Goal: Task Accomplishment & Management: Use online tool/utility

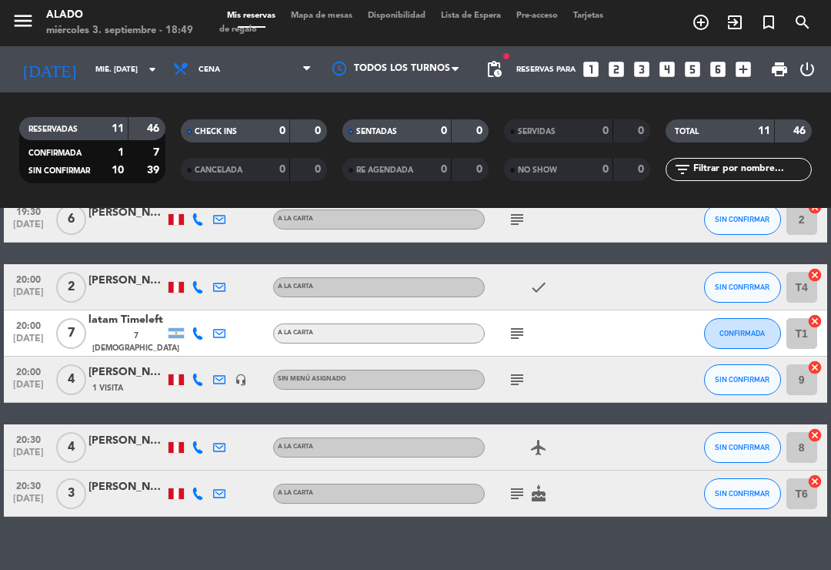
scroll to position [335, 0]
click at [518, 330] on icon "subject" at bounding box center [517, 333] width 18 height 18
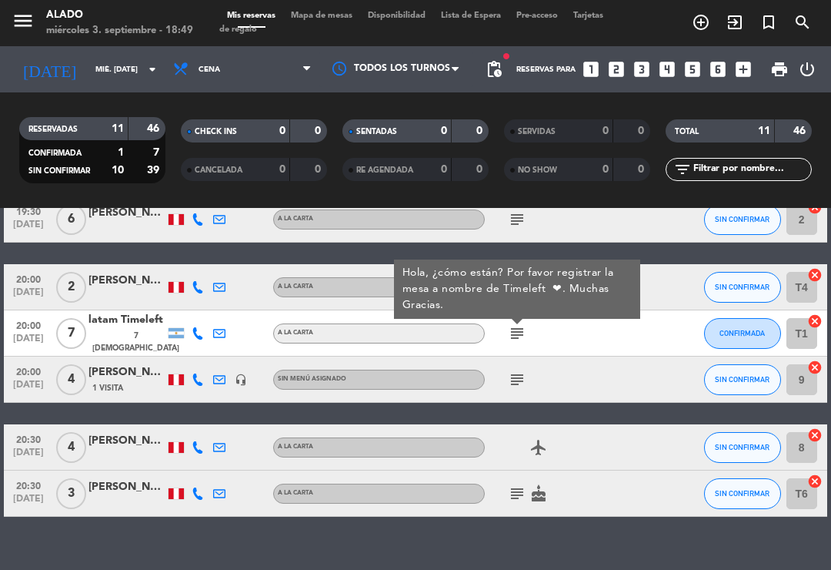
click at [508, 378] on icon "subject" at bounding box center [517, 379] width 18 height 18
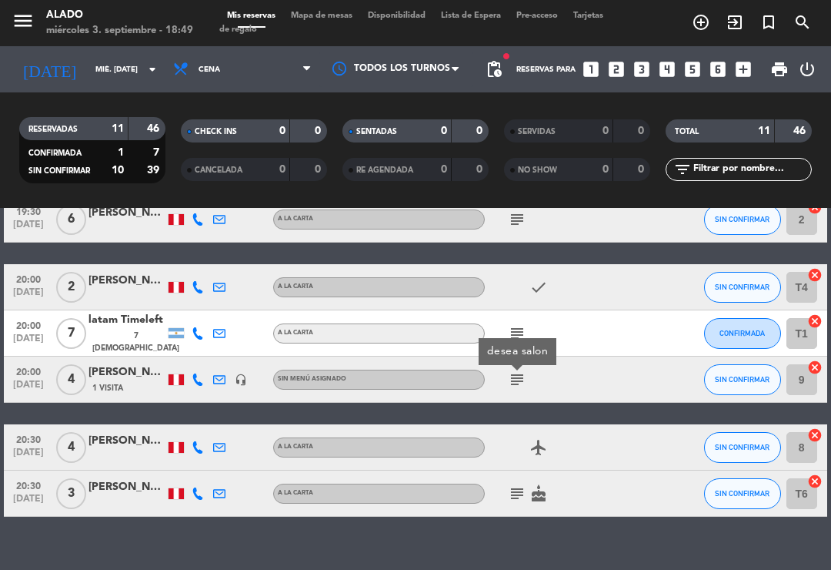
click at [132, 432] on div "[PERSON_NAME]" at bounding box center [127, 441] width 77 height 18
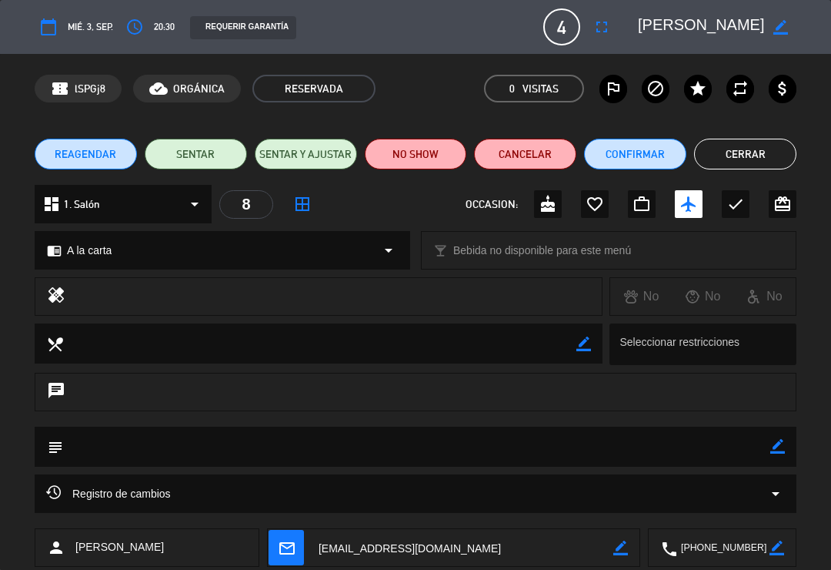
click at [754, 148] on button "Cerrar" at bounding box center [745, 154] width 102 height 31
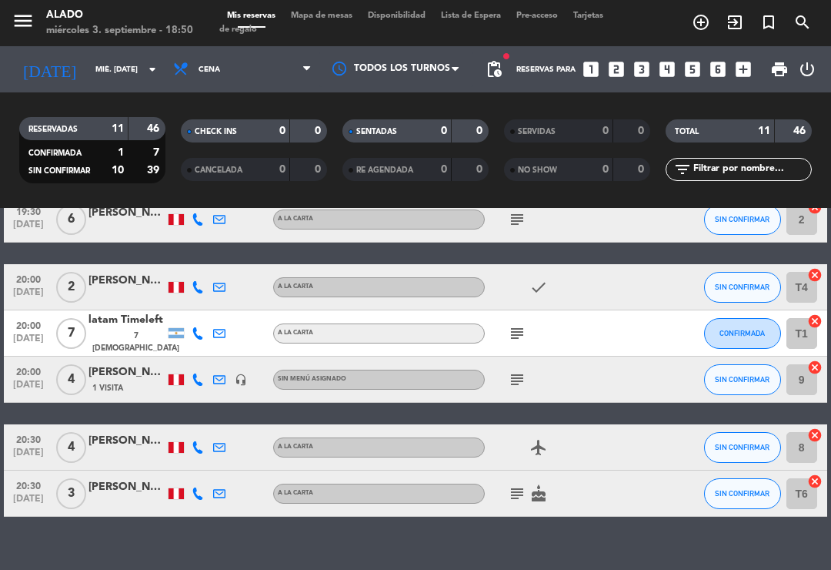
click at [524, 491] on icon "subject" at bounding box center [517, 493] width 18 height 18
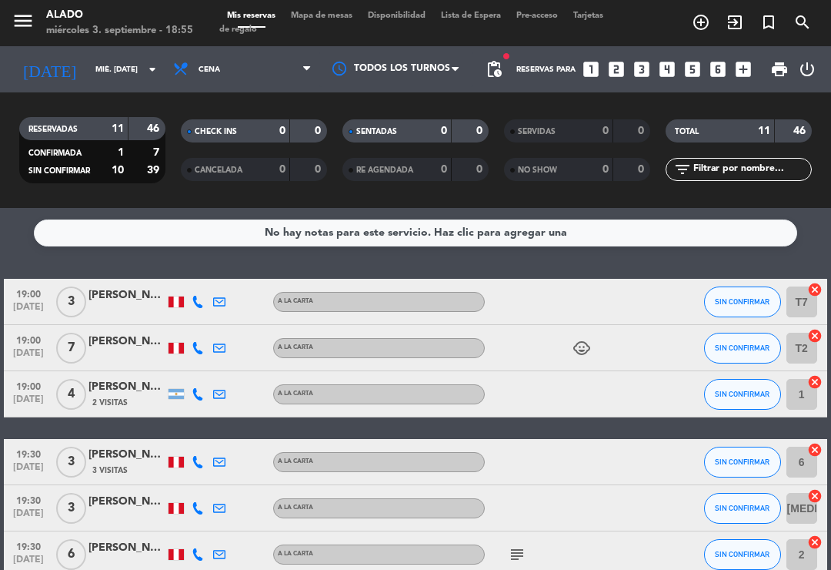
scroll to position [0, 0]
click at [332, 13] on span "Mapa de mesas" at bounding box center [321, 16] width 77 height 8
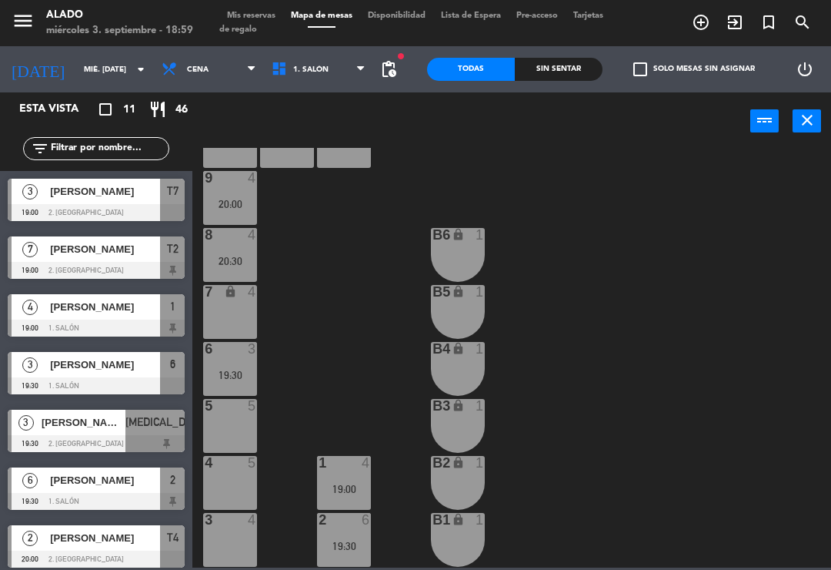
scroll to position [61, 0]
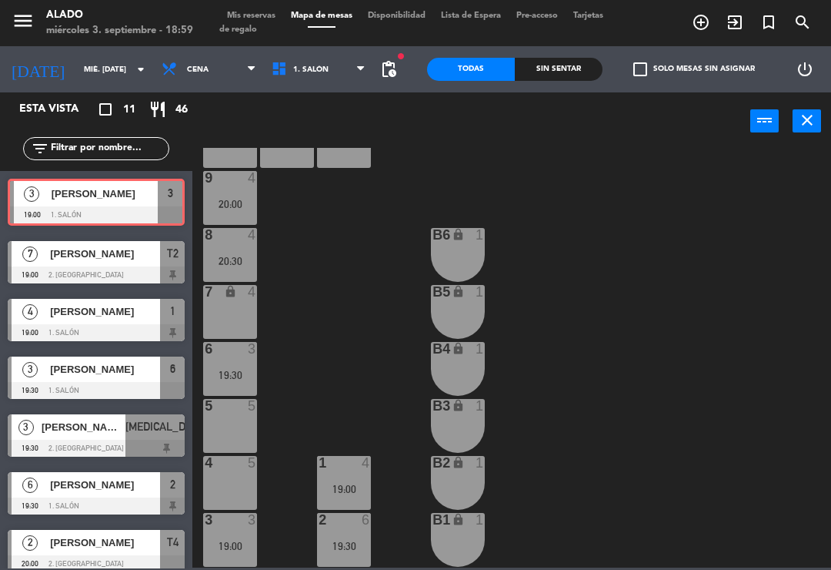
click at [236, 537] on div "3 3 19:00" at bounding box center [230, 540] width 54 height 54
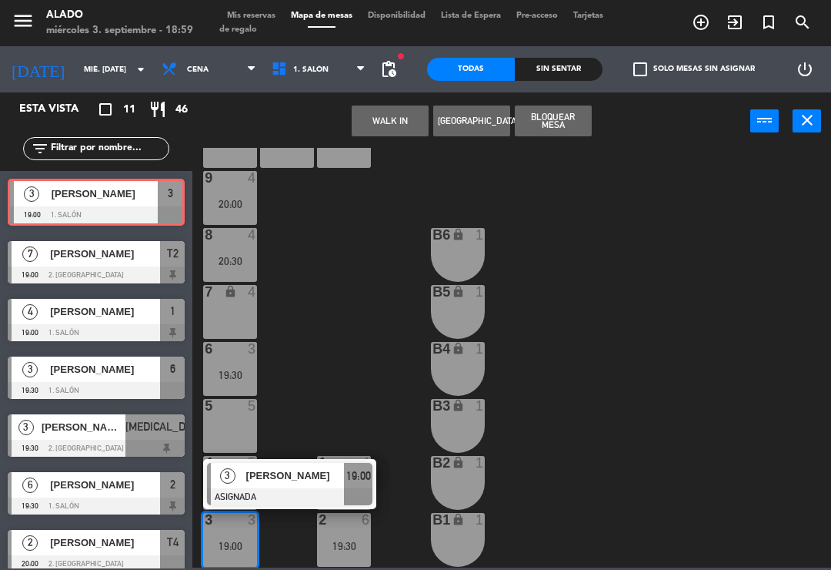
click at [299, 477] on span "[PERSON_NAME]" at bounding box center [295, 475] width 99 height 16
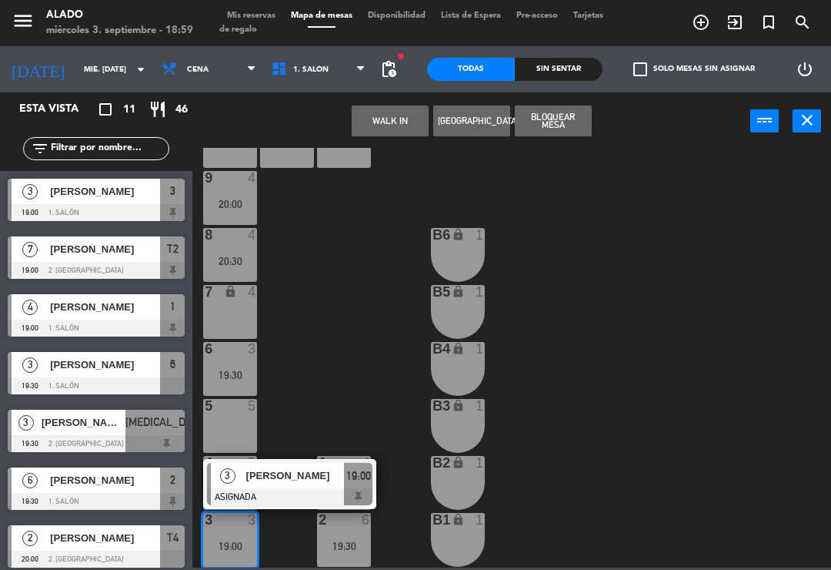
click at [299, 465] on div "[PERSON_NAME]" at bounding box center [295, 475] width 100 height 25
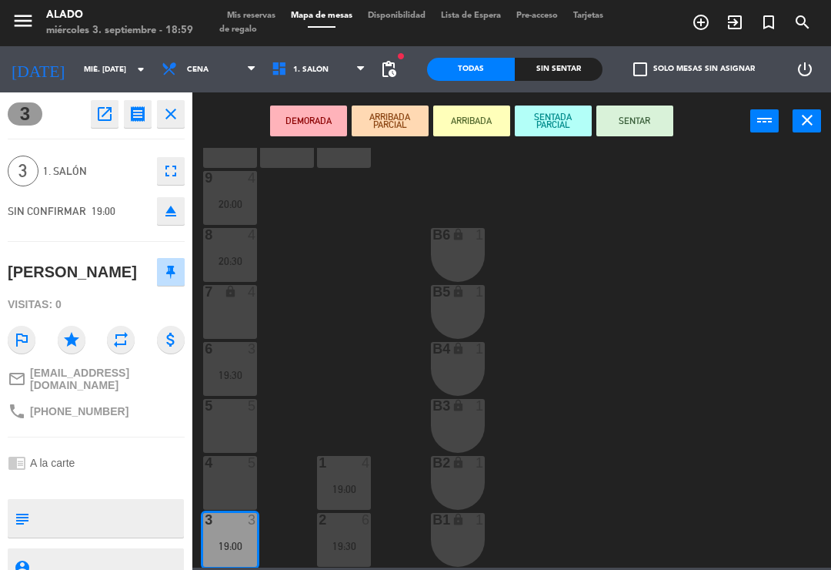
click at [648, 115] on button "SENTAR" at bounding box center [635, 120] width 77 height 31
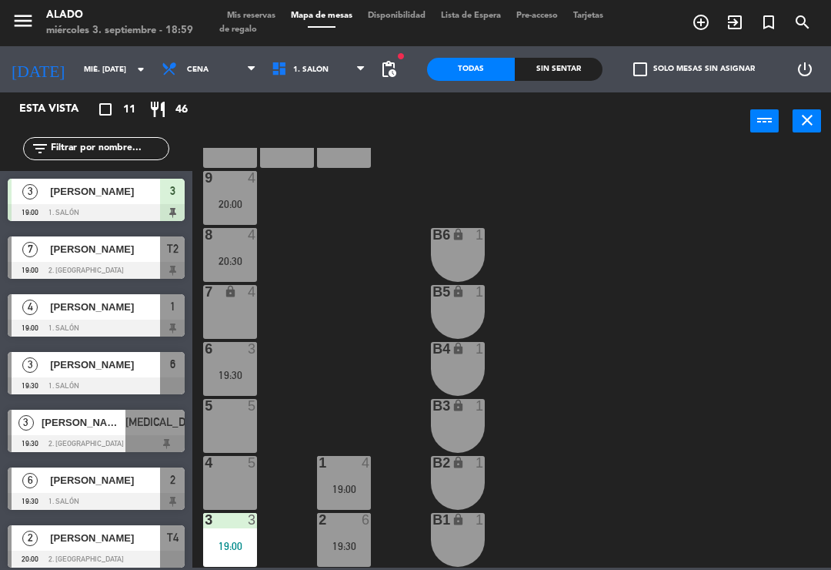
click at [148, 250] on span "[PERSON_NAME]" at bounding box center [105, 249] width 110 height 16
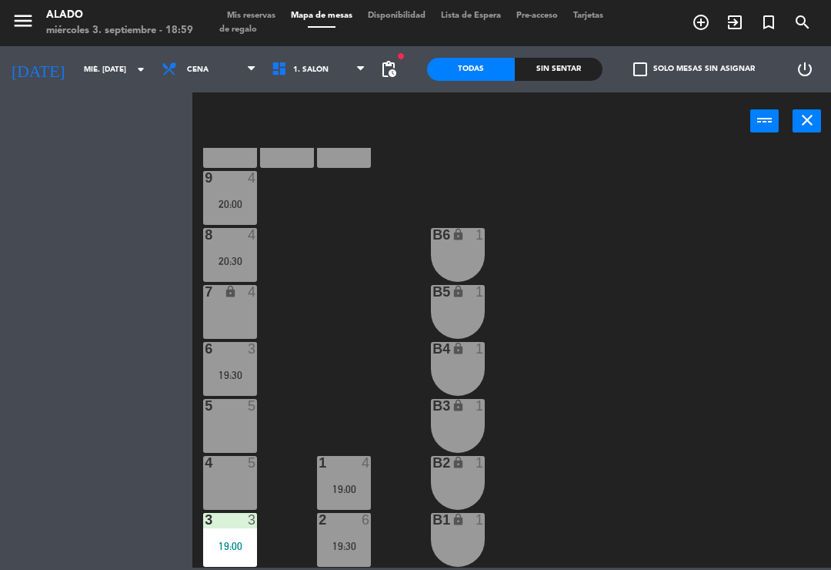
scroll to position [0, 0]
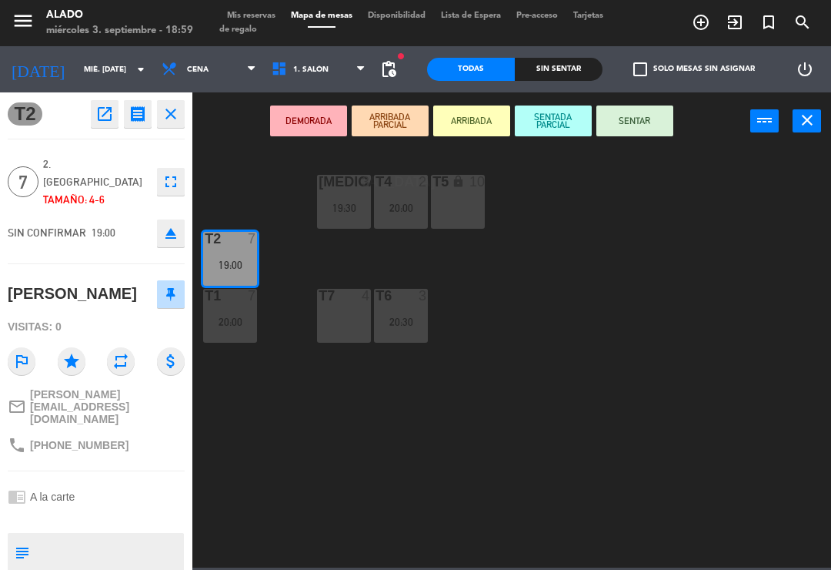
click at [647, 122] on button "SENTAR" at bounding box center [635, 120] width 77 height 31
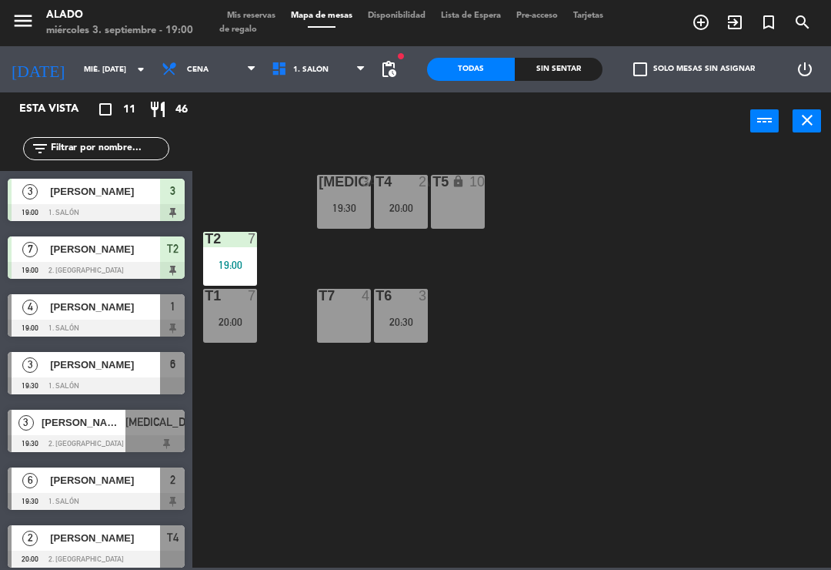
click at [339, 81] on span "1. Salón" at bounding box center [319, 69] width 110 height 34
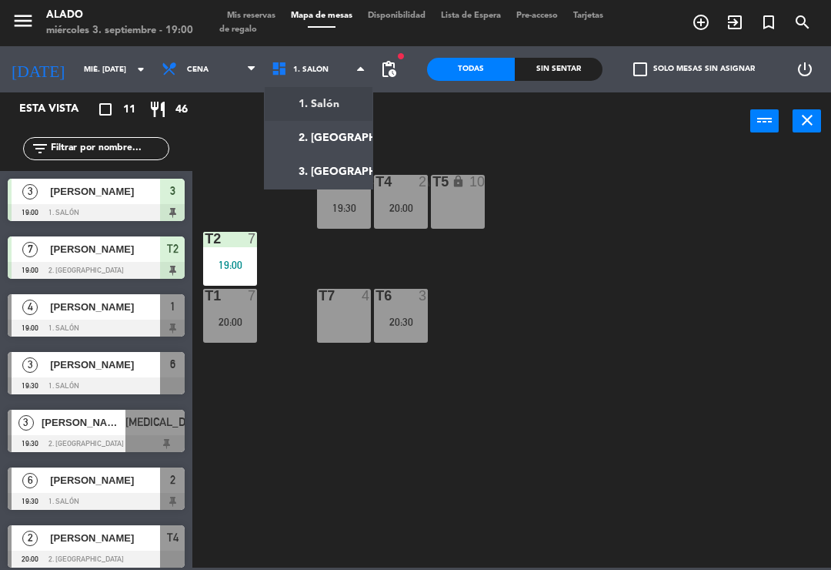
click at [331, 141] on ng-component "menu Alado miércoles 3. septiembre - 19:00 Mis reservas Mapa de mesas Disponibi…" at bounding box center [415, 283] width 831 height 567
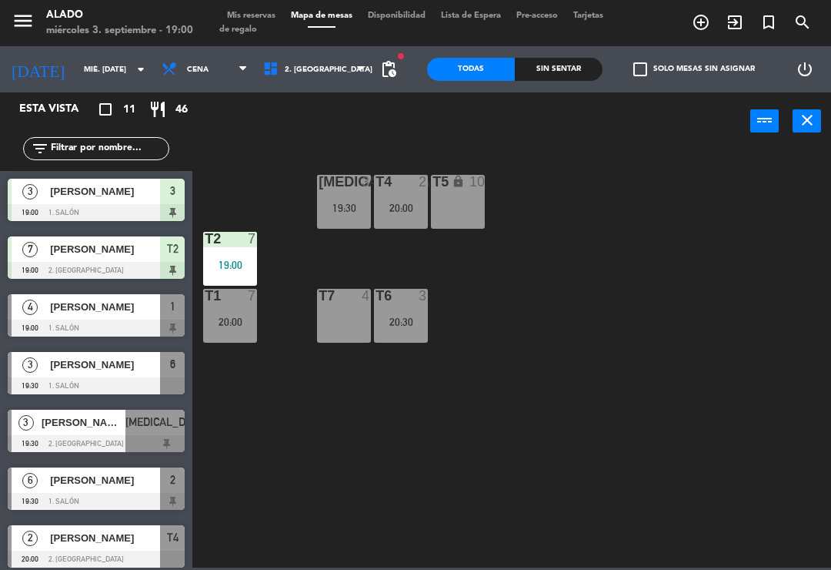
click at [339, 53] on span "2. [GEOGRAPHIC_DATA]" at bounding box center [315, 69] width 118 height 34
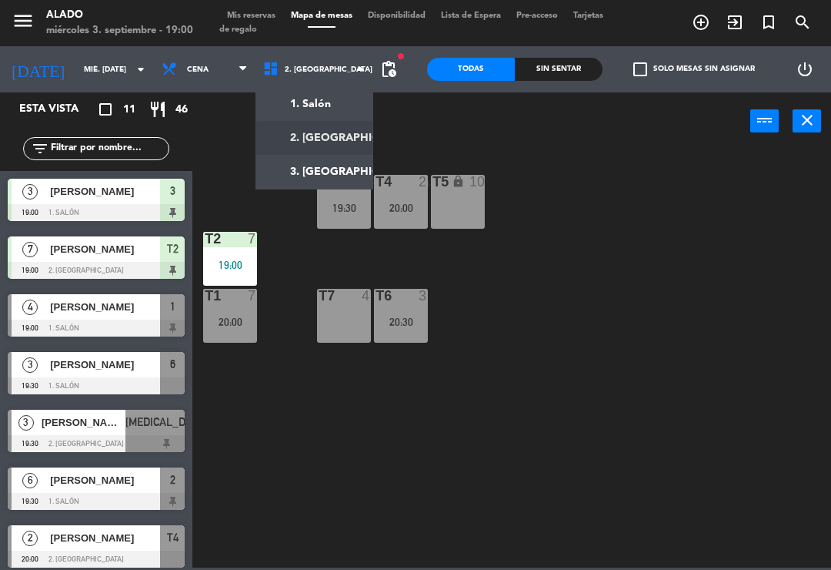
click at [345, 99] on ng-component "menu Alado miércoles 3. septiembre - 19:00 Mis reservas Mapa de mesas Disponibi…" at bounding box center [415, 283] width 831 height 567
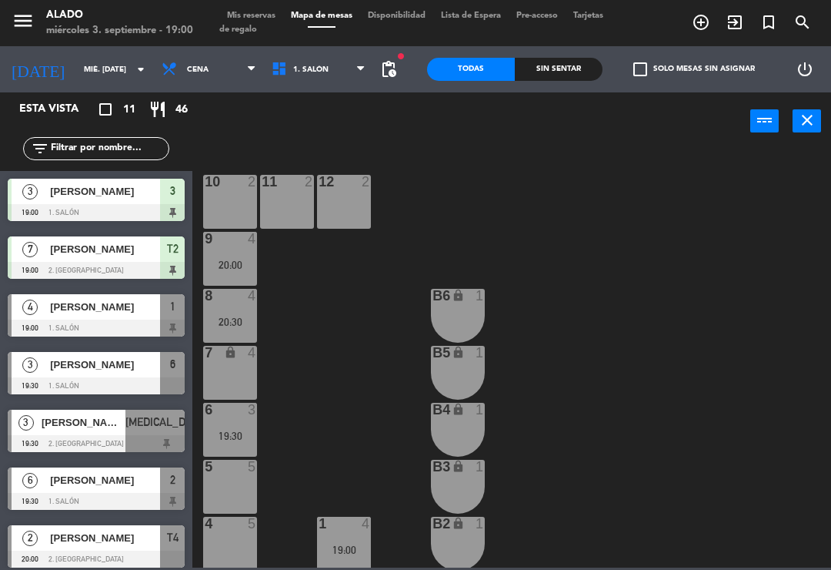
scroll to position [8, 0]
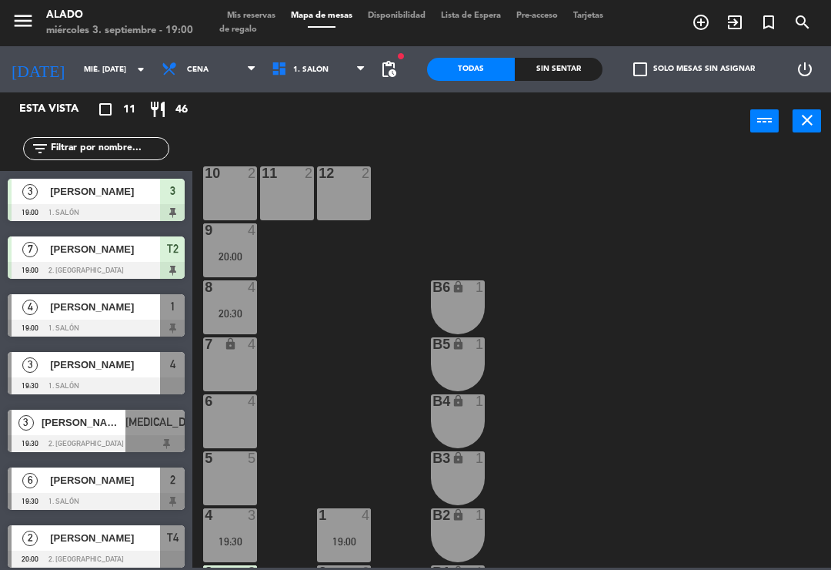
click at [246, 420] on div "6 4" at bounding box center [230, 421] width 54 height 54
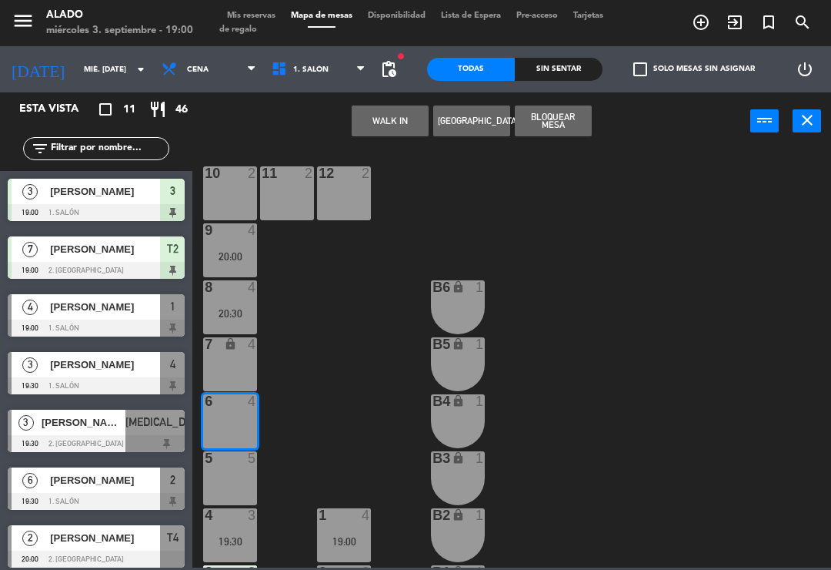
click at [393, 134] on button "WALK IN" at bounding box center [390, 120] width 77 height 31
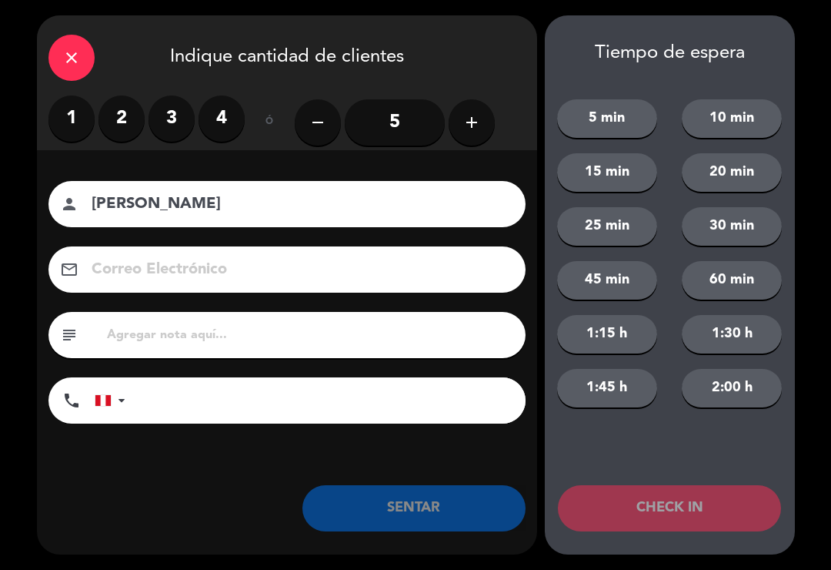
type input "[PERSON_NAME]"
click at [120, 118] on label "2" at bounding box center [122, 118] width 46 height 46
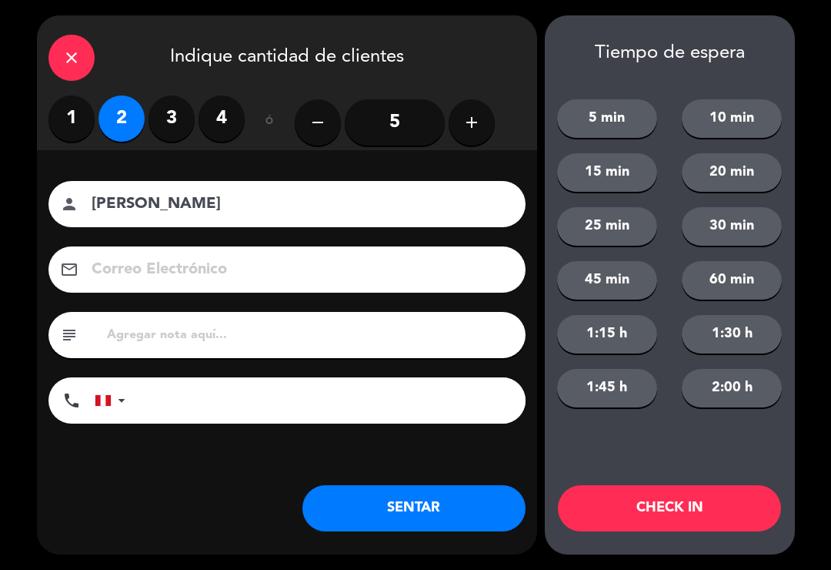
click at [374, 500] on button "SENTAR" at bounding box center [414, 508] width 223 height 46
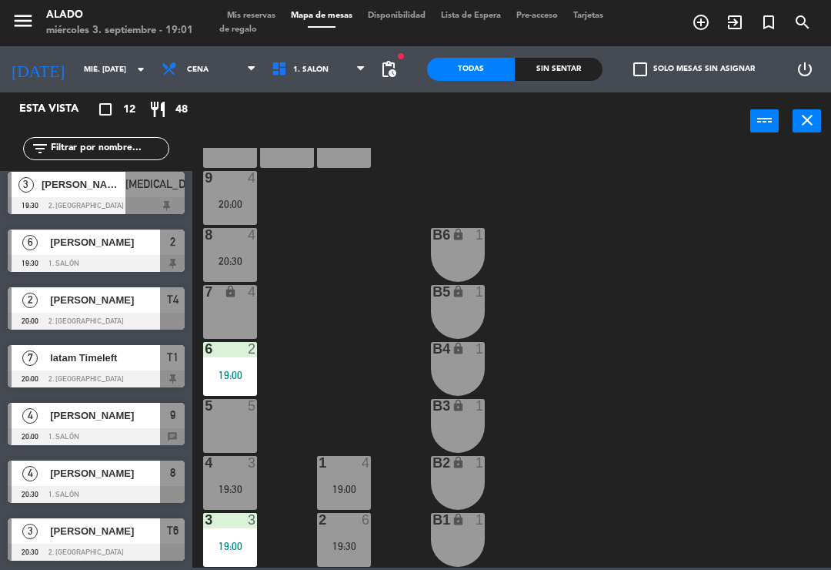
scroll to position [296, 0]
click at [811, 117] on icon "close" at bounding box center [807, 120] width 18 height 18
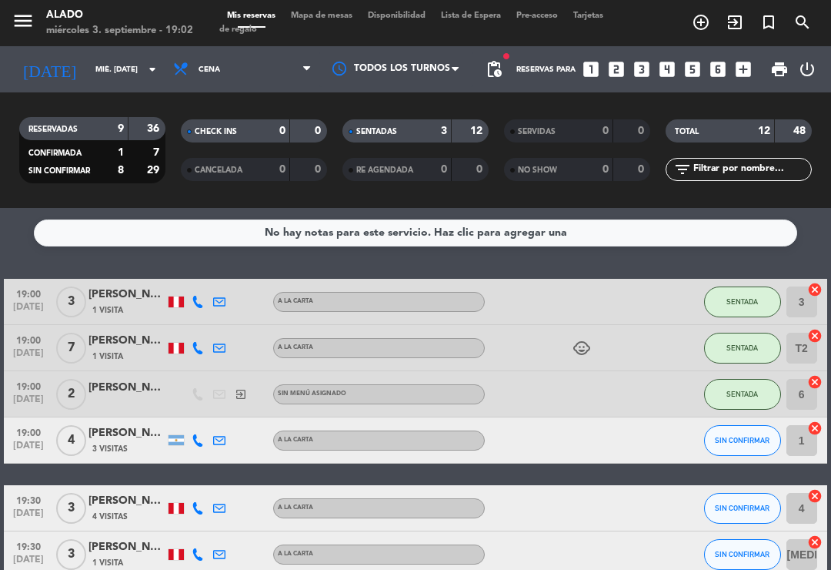
click at [335, 15] on span "Mapa de mesas" at bounding box center [321, 16] width 77 height 8
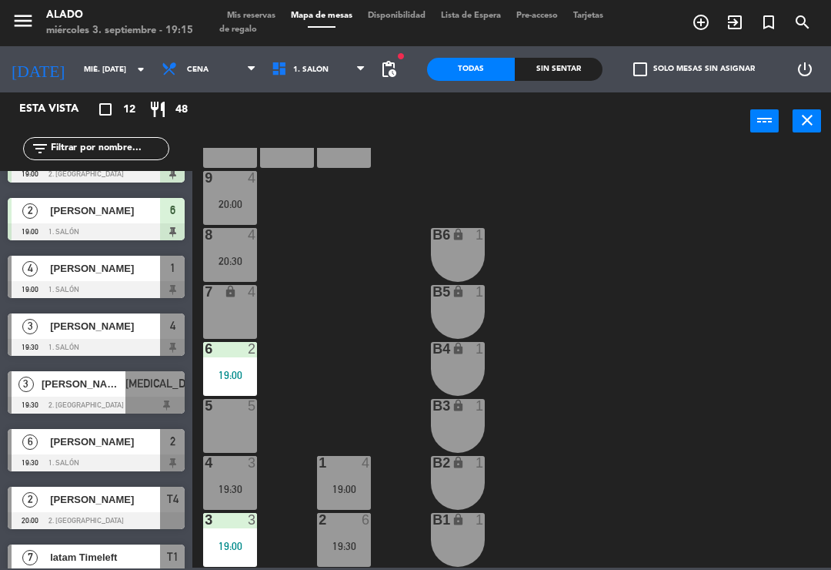
scroll to position [61, 0]
click at [350, 530] on div "2 6 19:30" at bounding box center [344, 540] width 54 height 54
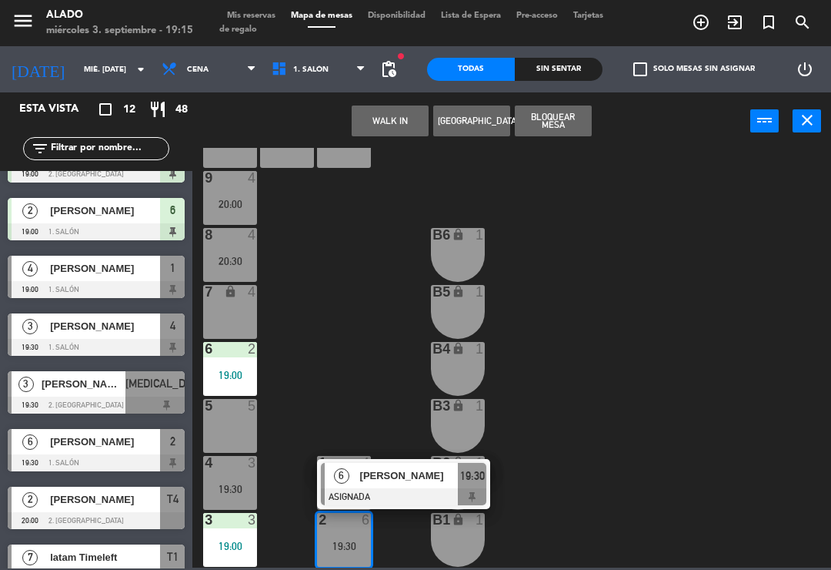
click at [396, 478] on span "[PERSON_NAME]" at bounding box center [409, 475] width 99 height 16
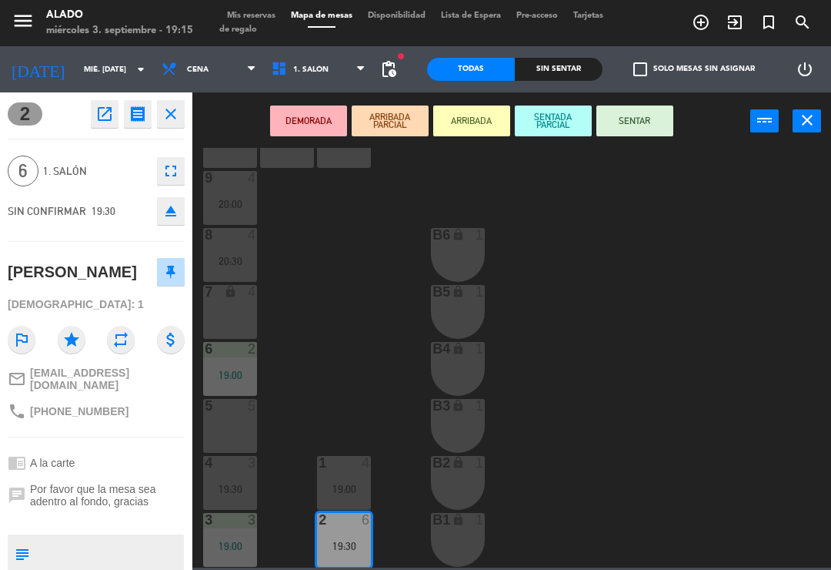
click at [651, 113] on button "SENTAR" at bounding box center [635, 120] width 77 height 31
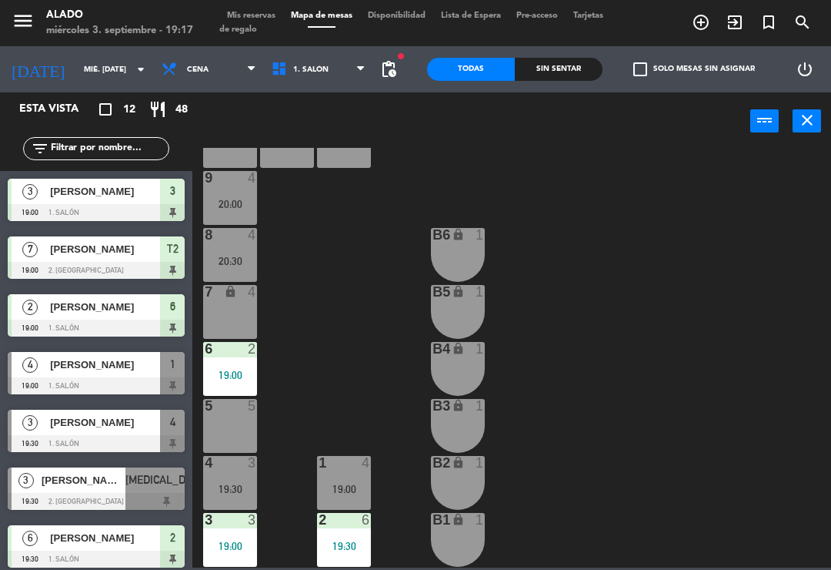
click at [244, 533] on div "3 3 19:00" at bounding box center [230, 540] width 54 height 54
click at [313, 387] on div "10 2 11 2 12 2 9 4 20:00 8 4 20:30 B6 lock 1 7 lock 4 B5 lock 1 6 2 19:00 B4 lo…" at bounding box center [516, 358] width 630 height 420
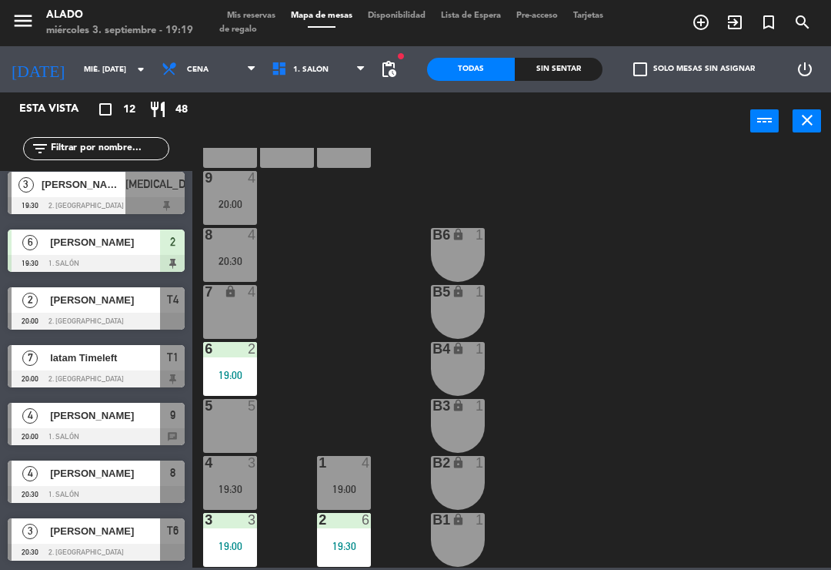
scroll to position [296, 0]
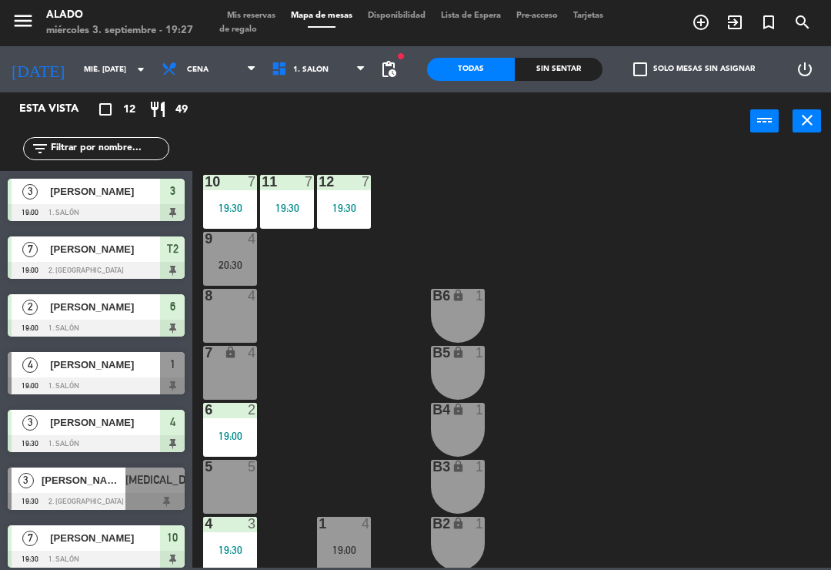
click at [102, 385] on div at bounding box center [96, 385] width 177 height 17
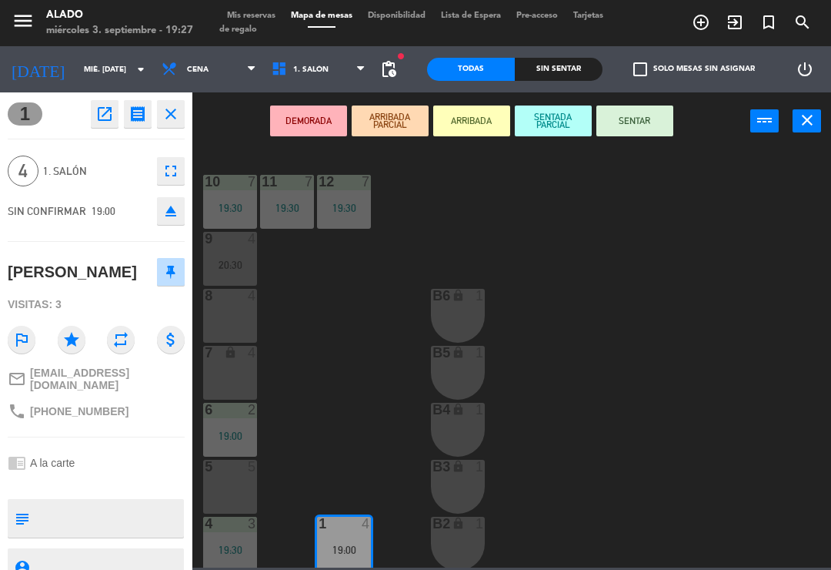
click at [182, 113] on button "close" at bounding box center [171, 114] width 28 height 28
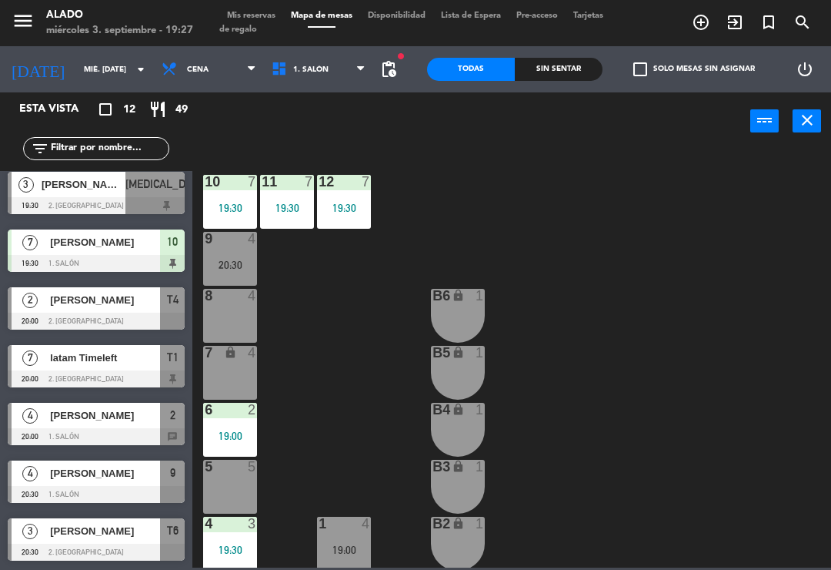
scroll to position [296, 0]
click at [129, 422] on span "[PERSON_NAME]" at bounding box center [105, 415] width 110 height 16
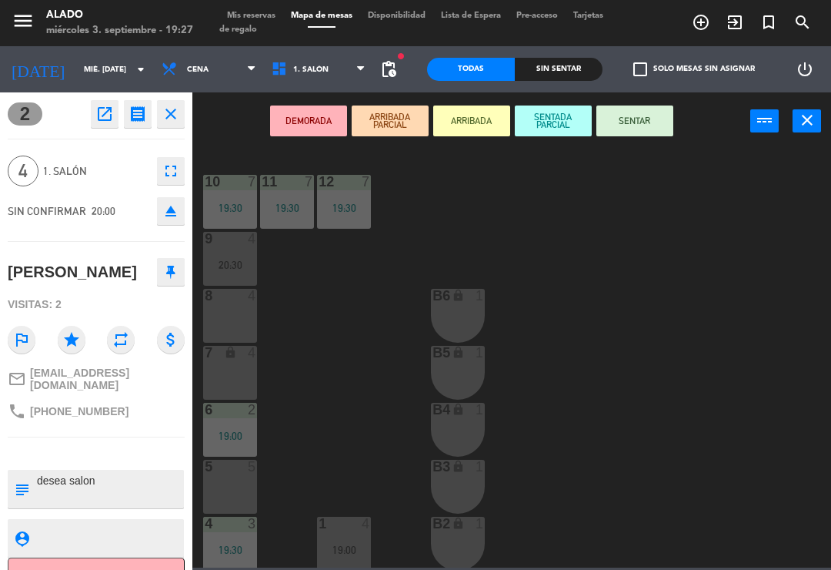
click at [164, 118] on icon "close" at bounding box center [171, 114] width 18 height 18
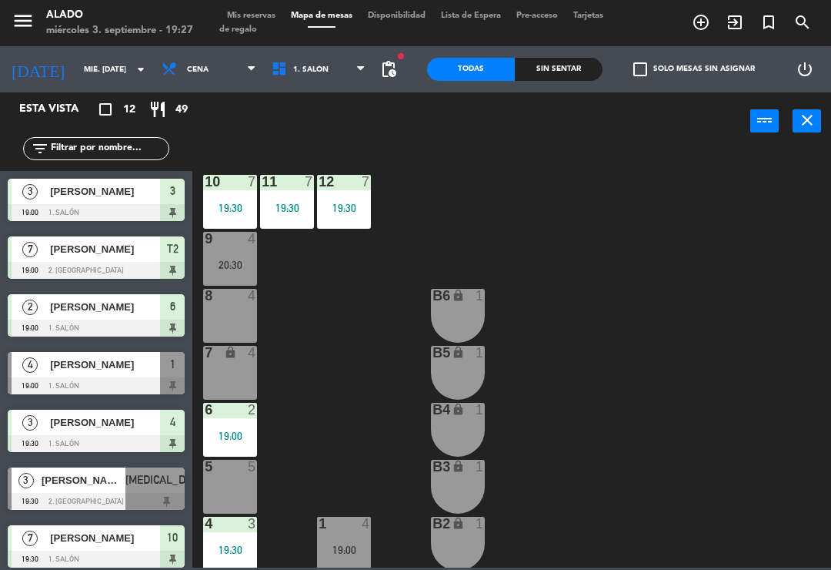
scroll to position [0, 0]
click at [144, 392] on div at bounding box center [96, 385] width 177 height 17
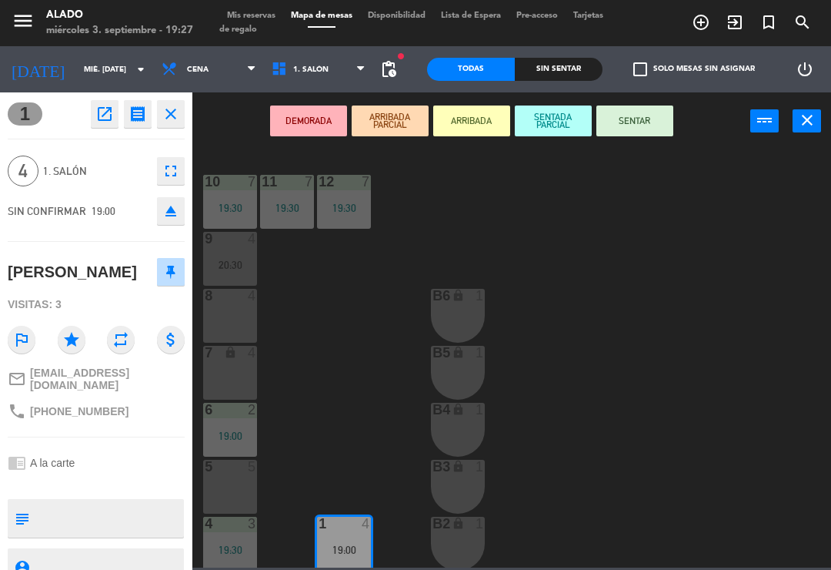
click at [116, 109] on button "open_in_new" at bounding box center [105, 114] width 28 height 28
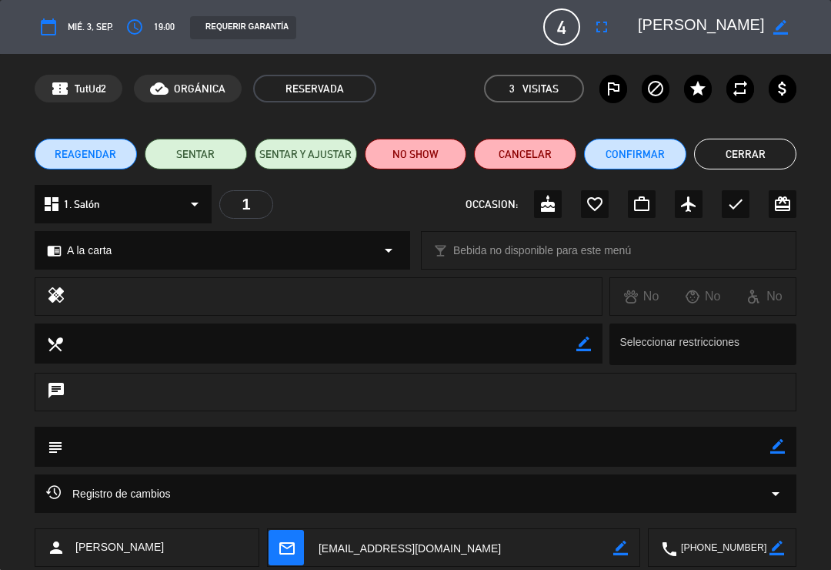
click at [425, 167] on button "NO SHOW" at bounding box center [416, 154] width 102 height 31
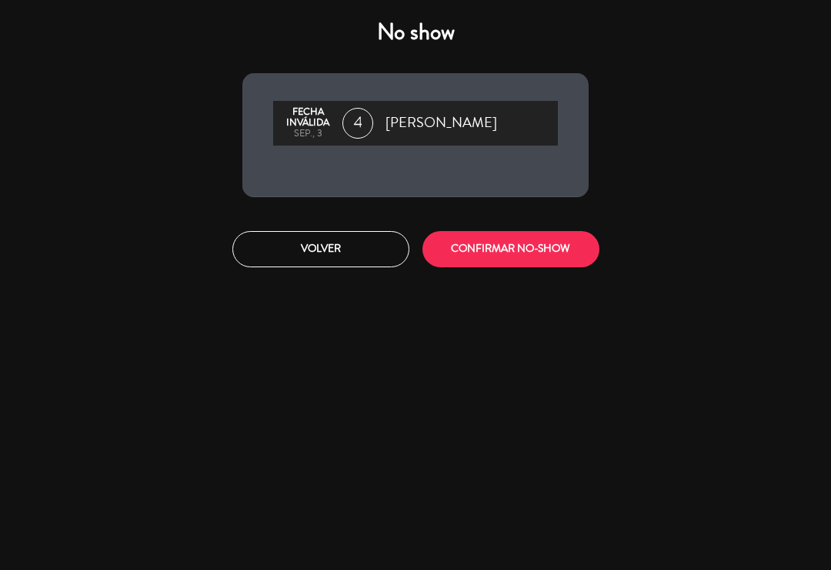
click at [490, 242] on button "CONFIRMAR NO-SHOW" at bounding box center [511, 249] width 177 height 36
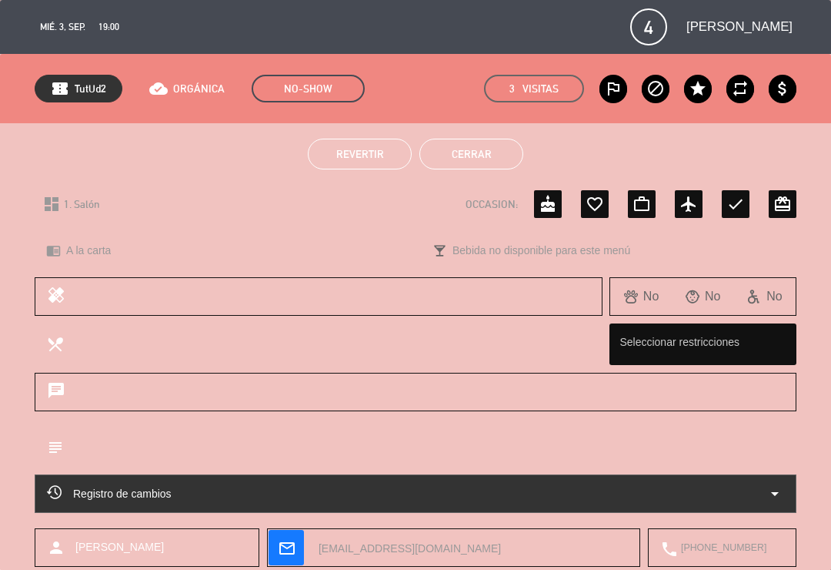
click at [491, 155] on button "Cerrar" at bounding box center [472, 154] width 104 height 31
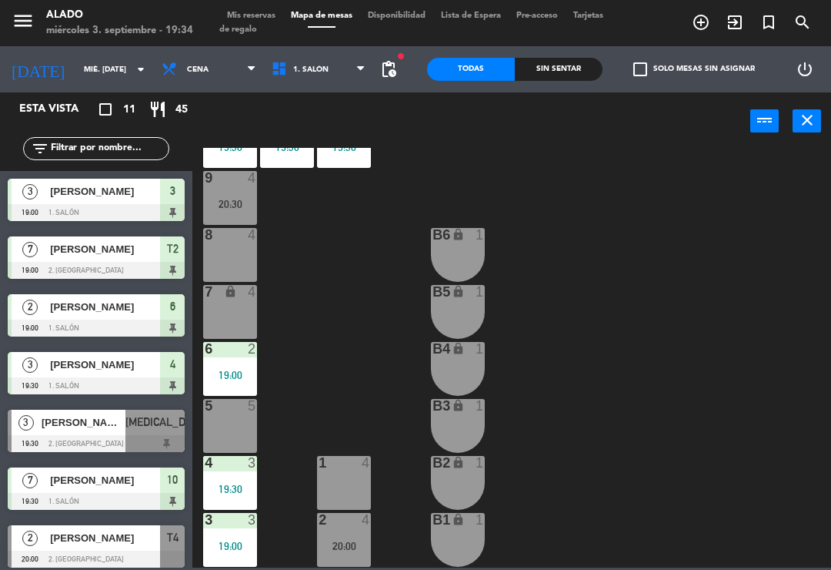
scroll to position [61, 0]
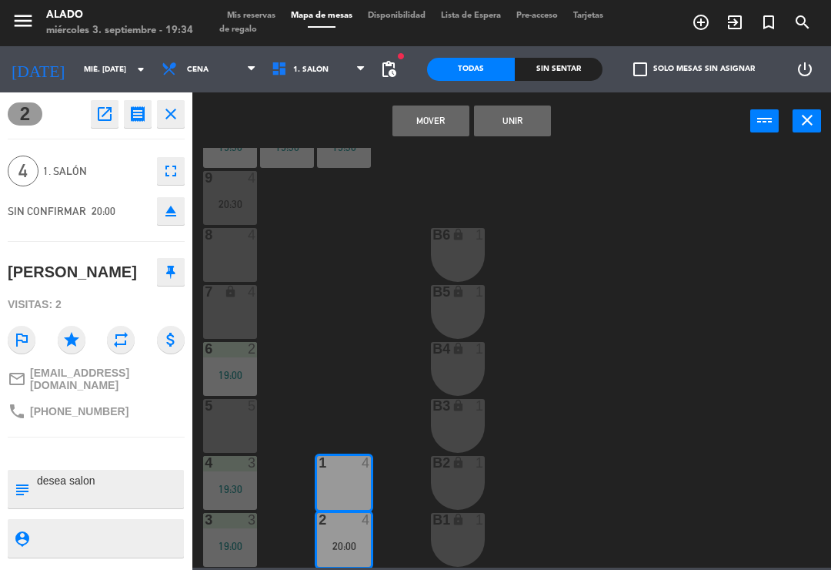
click at [420, 123] on button "Mover" at bounding box center [431, 120] width 77 height 31
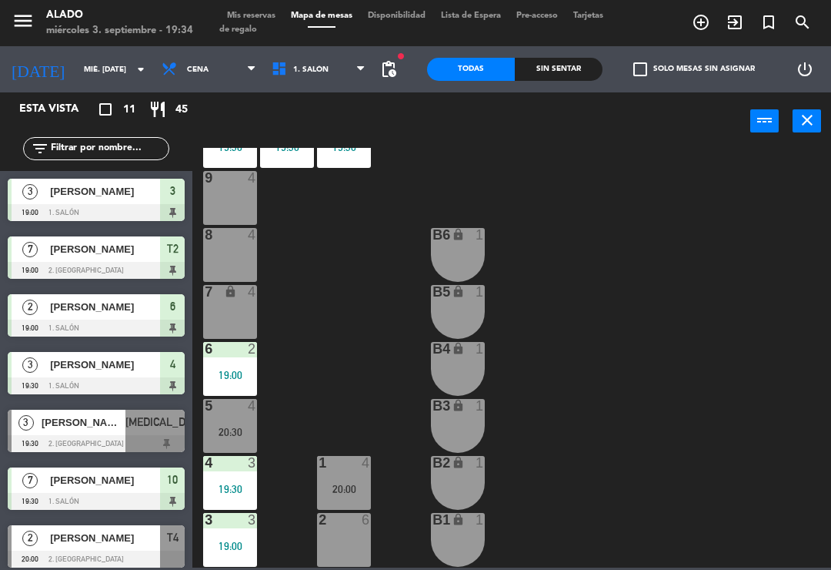
scroll to position [113, 0]
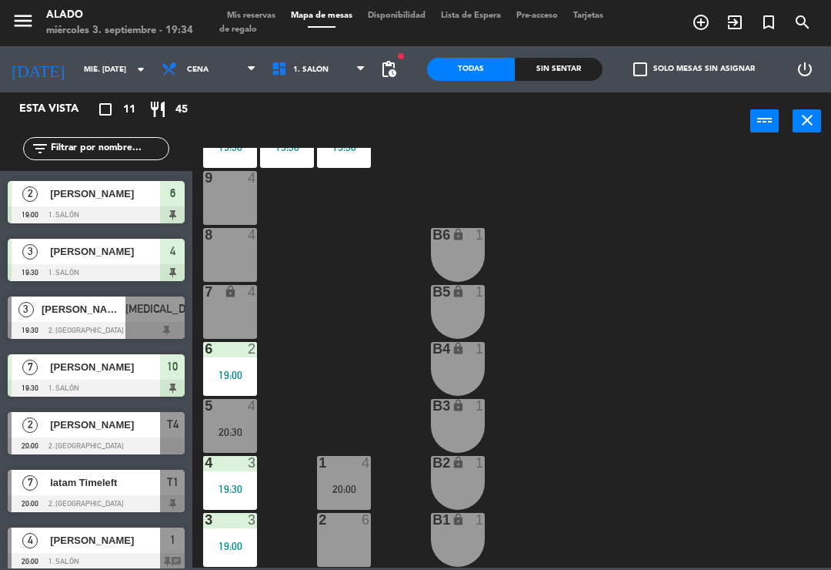
click at [353, 71] on span "1. Salón" at bounding box center [319, 69] width 110 height 34
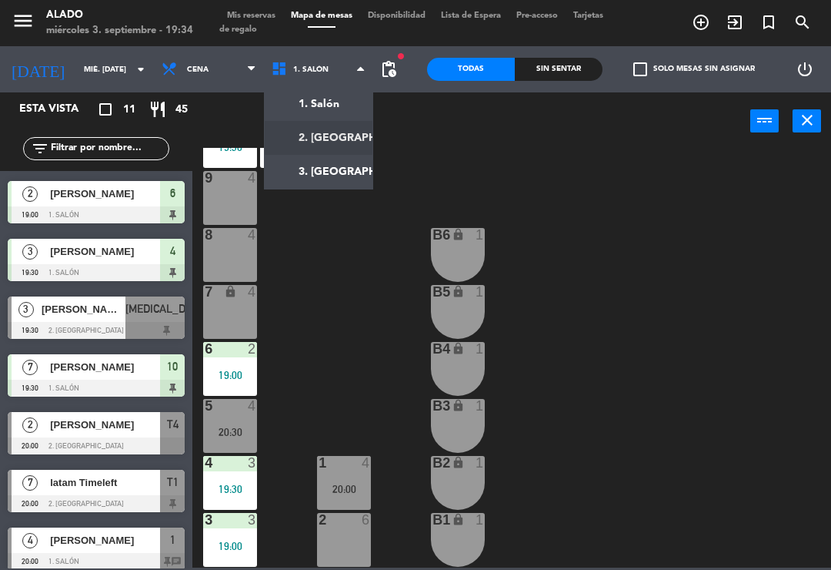
click at [343, 141] on ng-component "menu Alado miércoles 3. septiembre - 19:34 Mis reservas Mapa de mesas Disponibi…" at bounding box center [415, 283] width 831 height 567
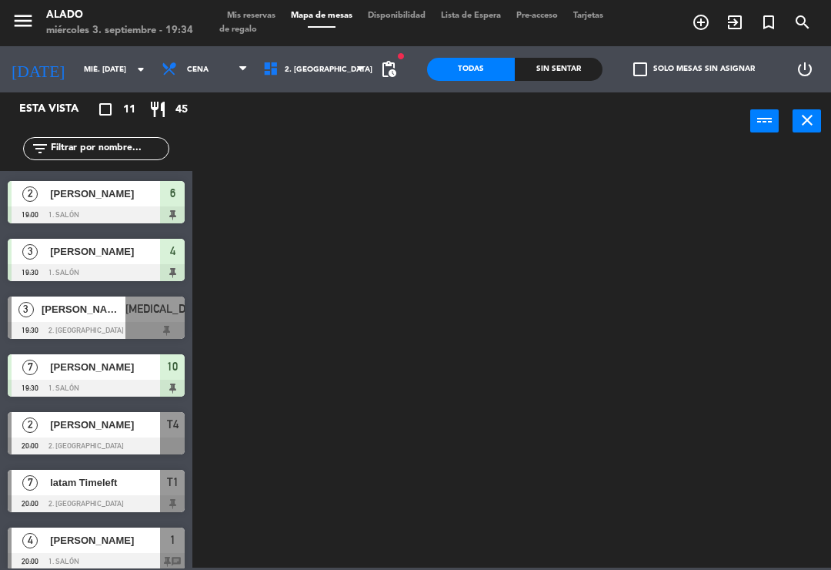
scroll to position [0, 0]
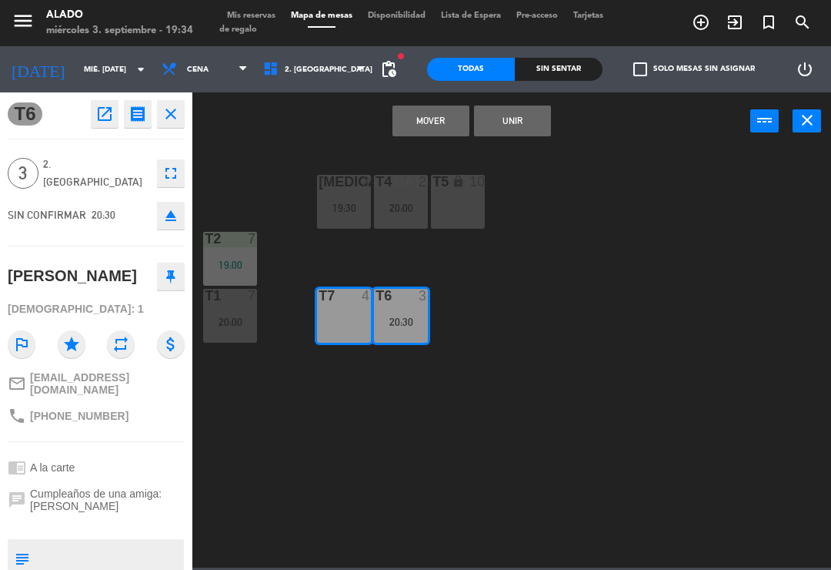
click at [426, 124] on button "Mover" at bounding box center [431, 120] width 77 height 31
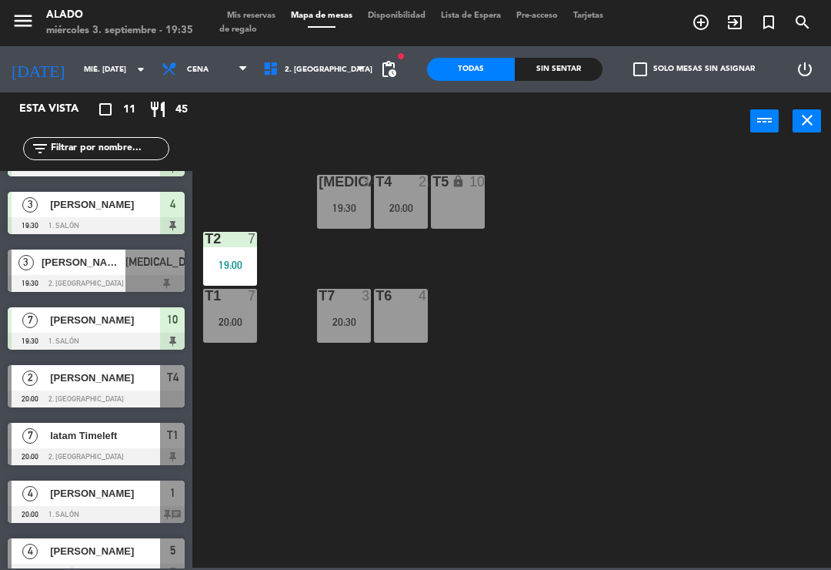
scroll to position [162, 0]
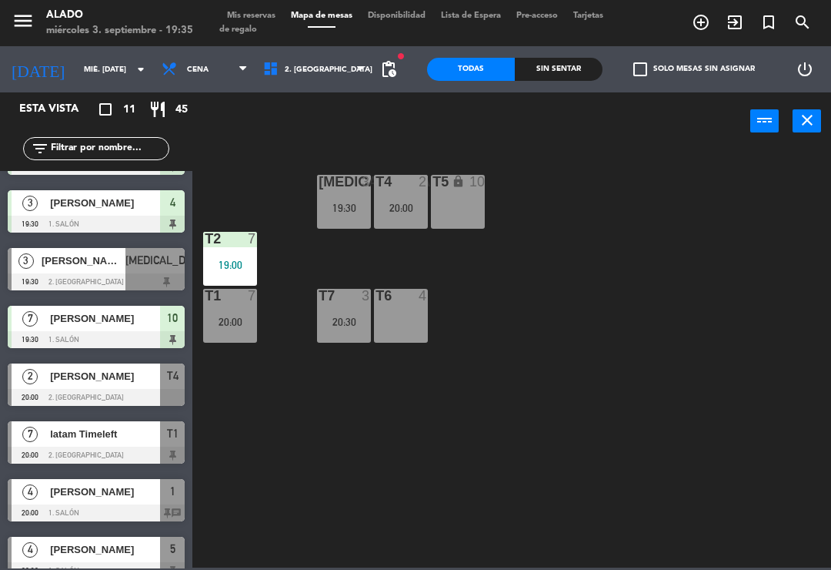
click at [332, 69] on span "2. [GEOGRAPHIC_DATA]" at bounding box center [315, 69] width 118 height 34
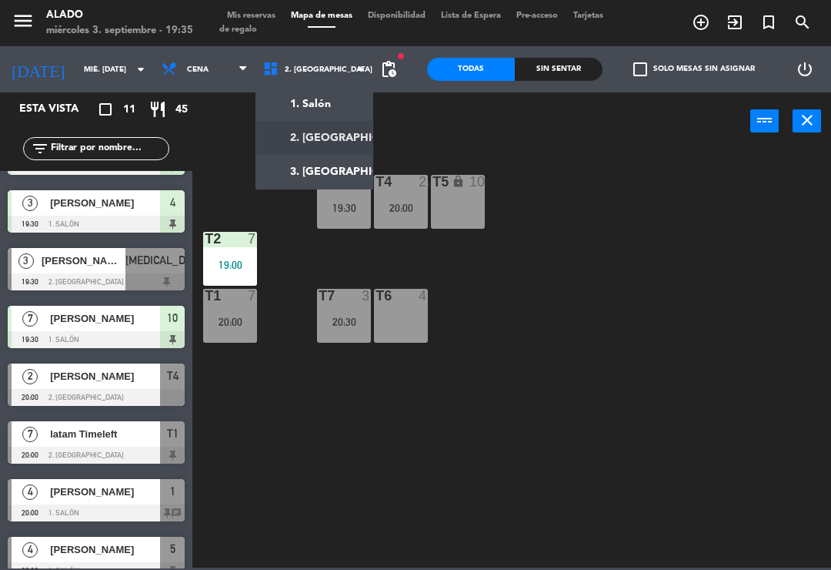
click at [326, 107] on ng-component "menu Alado miércoles 3. septiembre - 19:35 Mis reservas Mapa de mesas Disponibi…" at bounding box center [415, 283] width 831 height 567
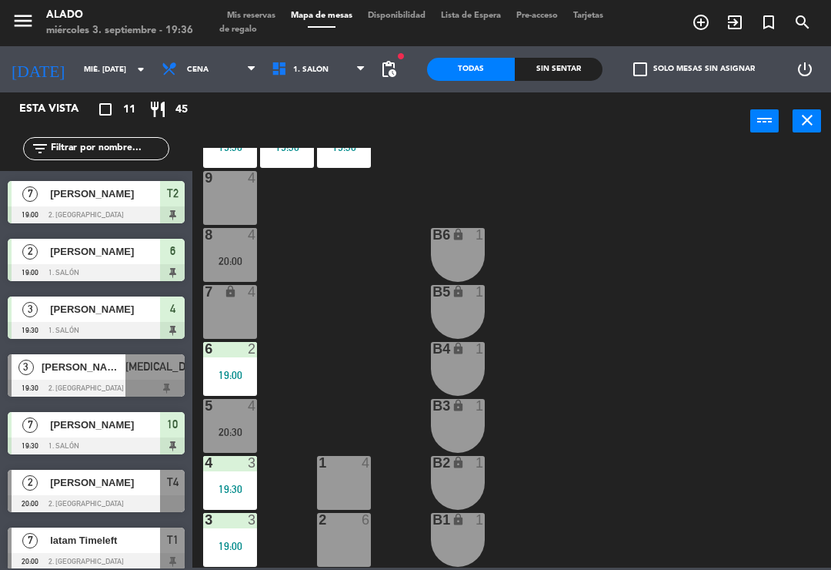
scroll to position [0, 0]
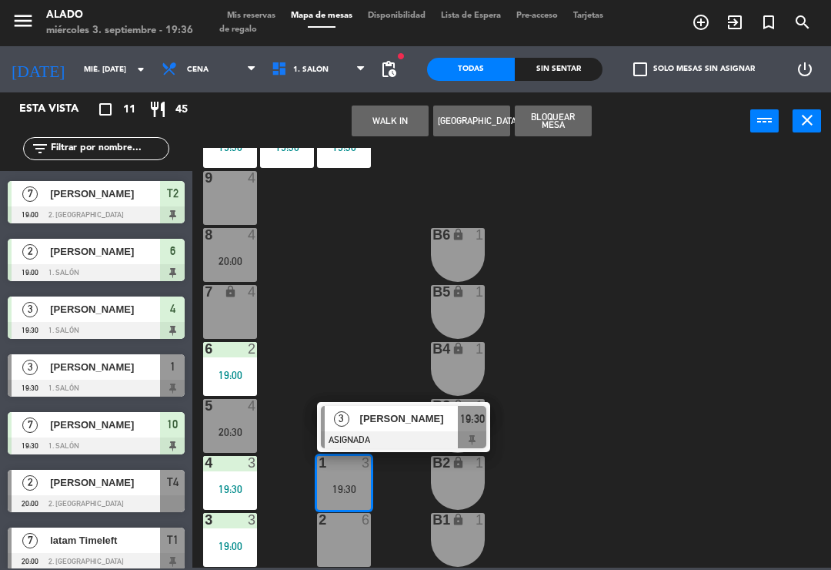
click at [396, 422] on span "[PERSON_NAME]" at bounding box center [409, 418] width 99 height 16
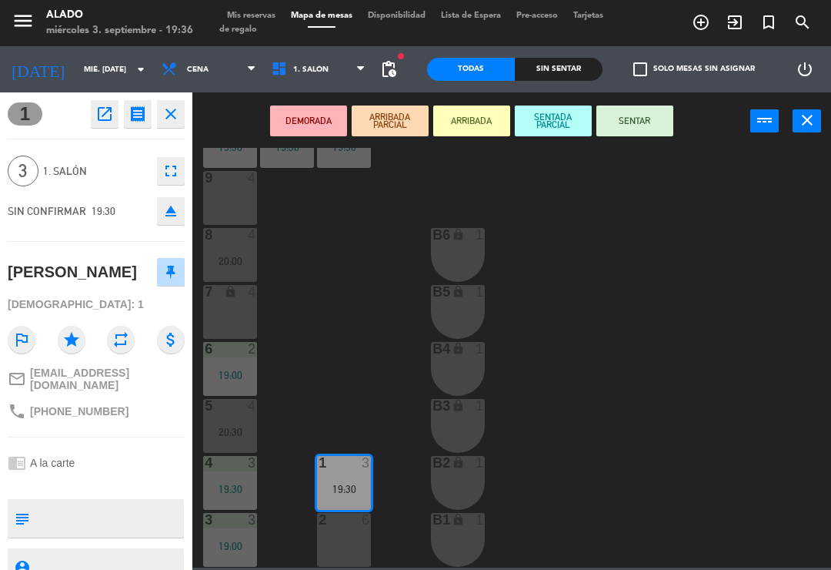
click at [637, 122] on button "SENTAR" at bounding box center [635, 120] width 77 height 31
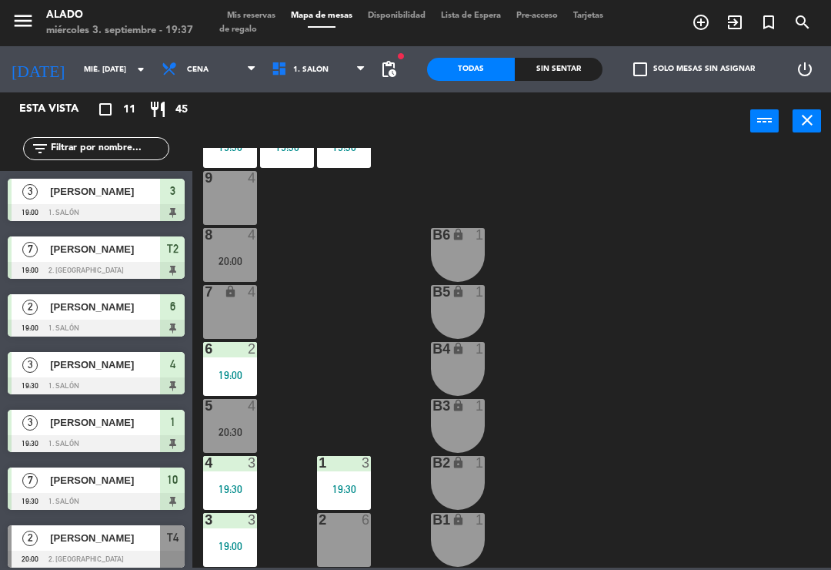
click at [222, 81] on span "Cena" at bounding box center [209, 69] width 110 height 34
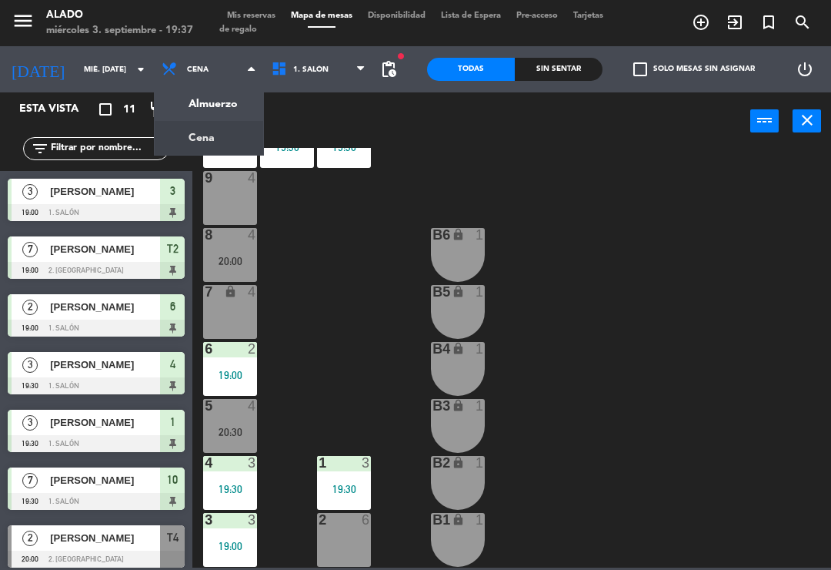
click at [341, 288] on div "10 7 19:30 11 7 19:30 12 7 19:30 9 4 8 4 20:00 B6 lock 1 7 lock 4 B5 lock 1 6 2…" at bounding box center [516, 358] width 630 height 420
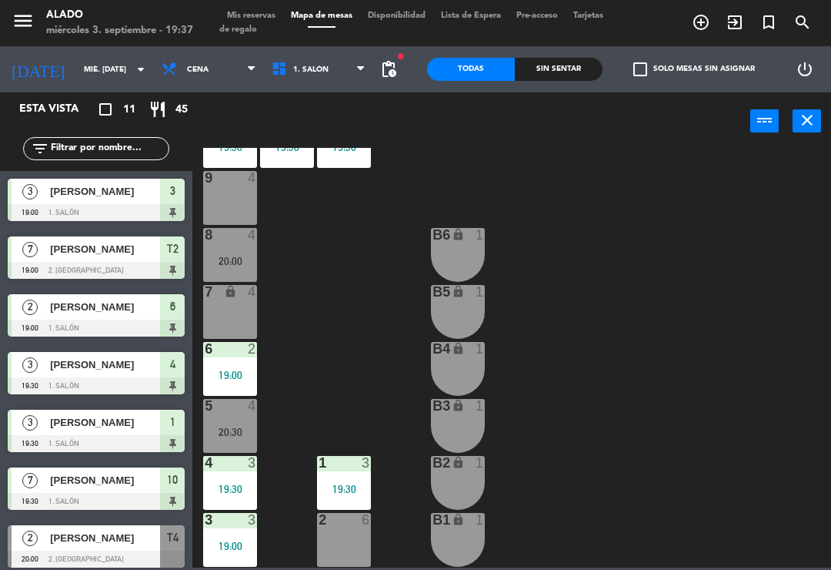
click at [339, 73] on span "1. Salón" at bounding box center [319, 69] width 110 height 34
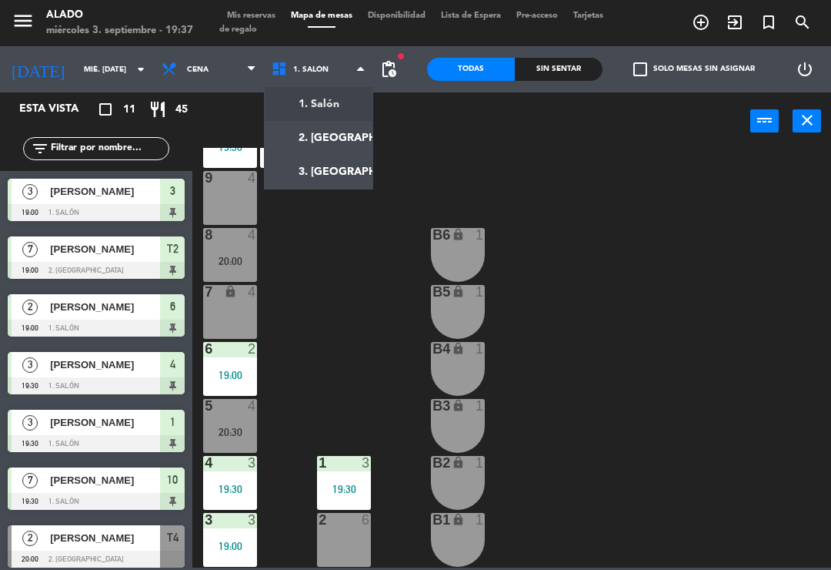
click at [333, 139] on ng-component "menu Alado miércoles 3. septiembre - 19:37 Mis reservas Mapa de mesas Disponibi…" at bounding box center [415, 283] width 831 height 567
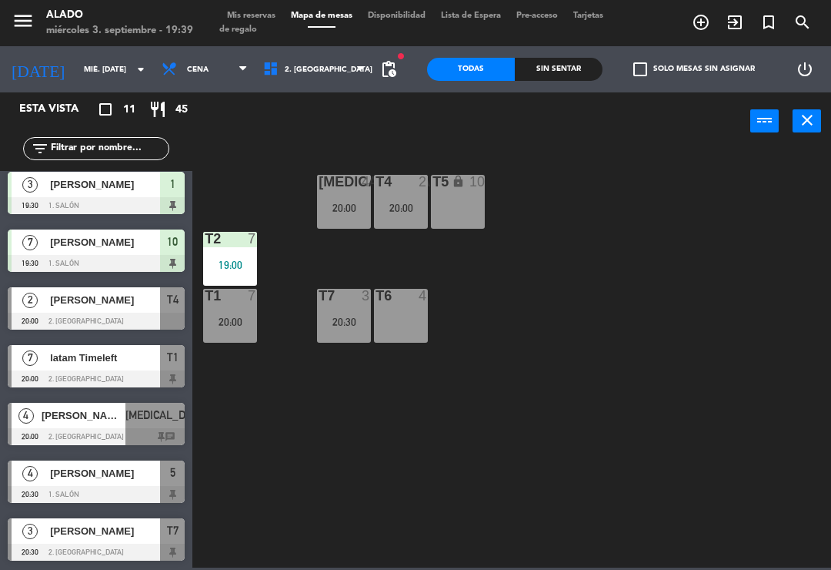
scroll to position [238, 0]
click at [433, 416] on div "[MEDICAL_DATA] 4 20:00 T4 2 20:00 T5 lock 10 T2 7 19:00 T7 3 20:30 T6 4 T1 7 20…" at bounding box center [516, 358] width 630 height 420
click at [393, 206] on div "20:00" at bounding box center [401, 207] width 54 height 11
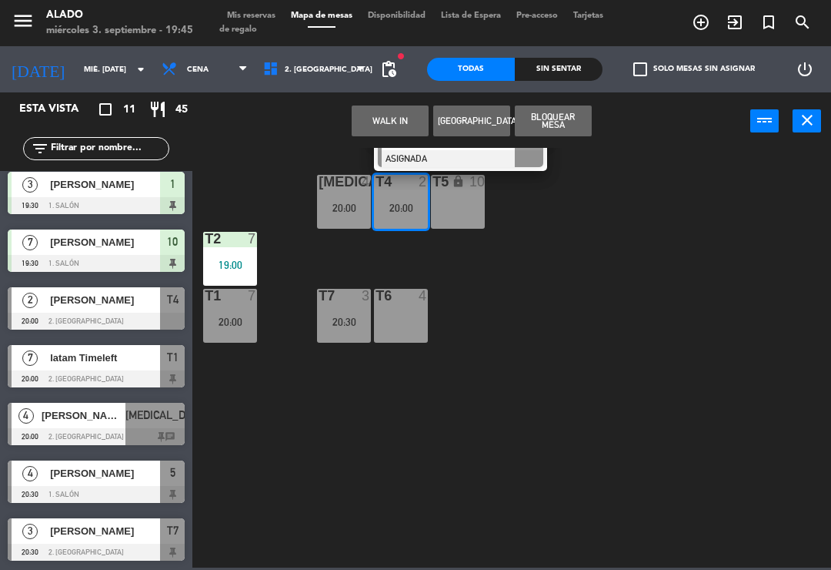
click at [456, 170] on div "2 [PERSON_NAME] ASIGNADA 20:00" at bounding box center [460, 146] width 173 height 50
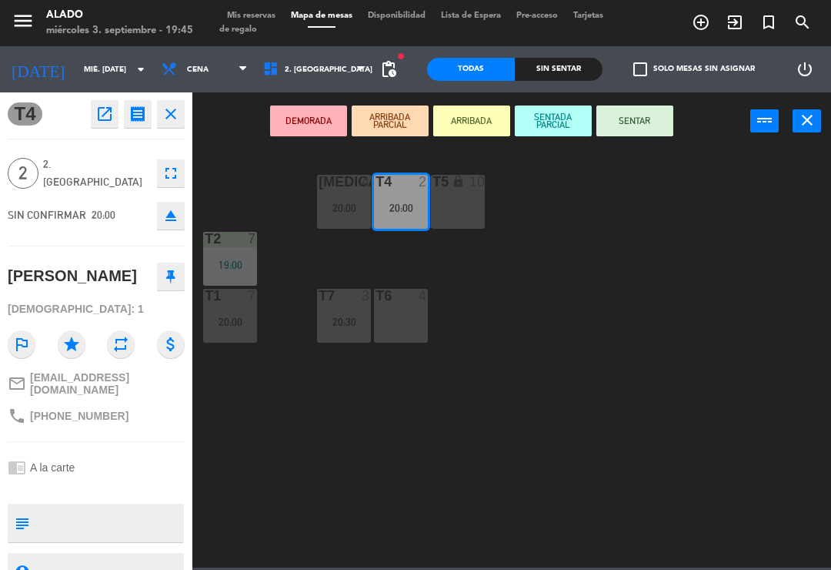
click at [644, 112] on button "SENTAR" at bounding box center [635, 120] width 77 height 31
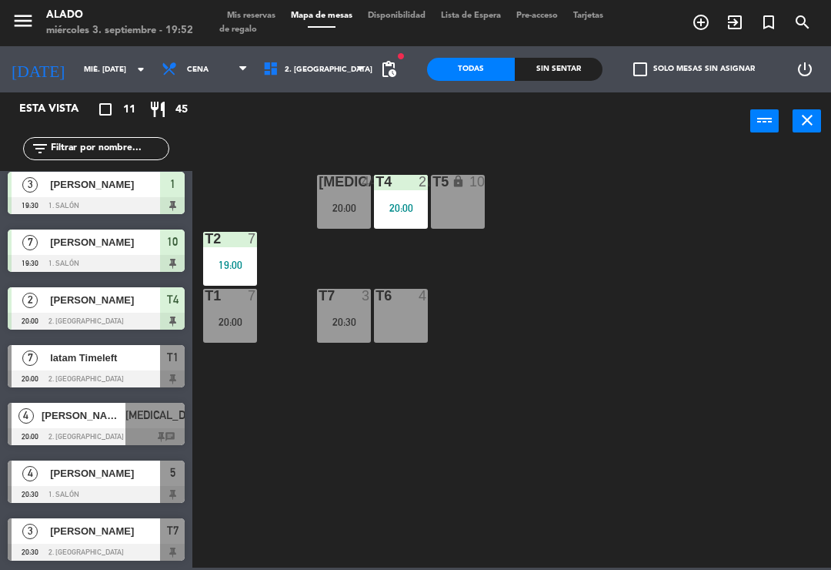
click at [784, 371] on div "[MEDICAL_DATA] 4 20:00 T4 2 20:00 T5 lock 10 T2 7 19:00 T7 3 20:30 T6 4 T1 7 20…" at bounding box center [516, 358] width 630 height 420
click at [339, 70] on span "2. [GEOGRAPHIC_DATA]" at bounding box center [315, 69] width 118 height 34
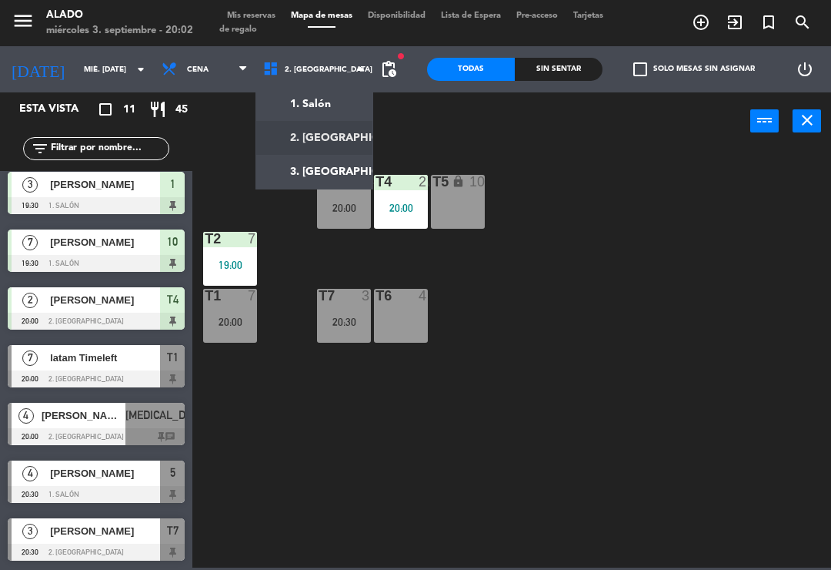
click at [335, 96] on ng-component "menu Alado miércoles 3. septiembre - 20:02 Mis reservas Mapa de mesas Disponibi…" at bounding box center [415, 283] width 831 height 567
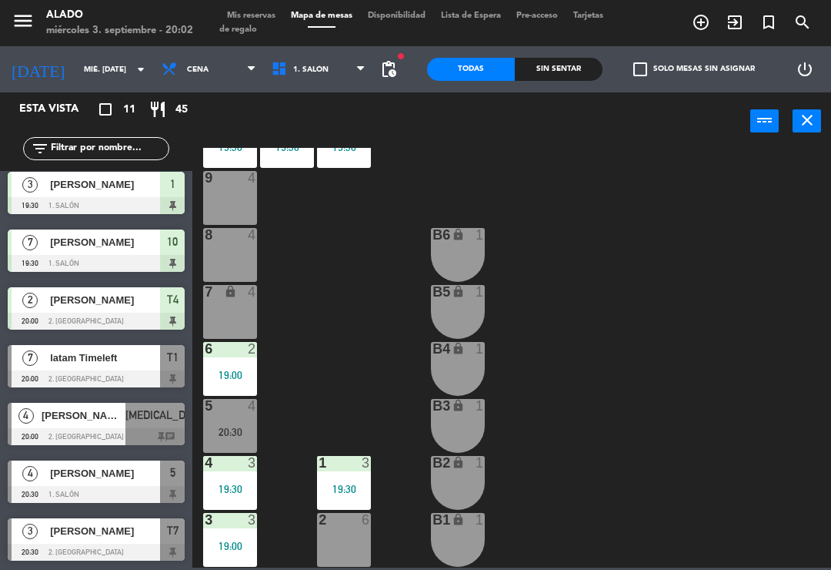
scroll to position [61, 0]
click at [345, 537] on div "2 6" at bounding box center [344, 540] width 54 height 54
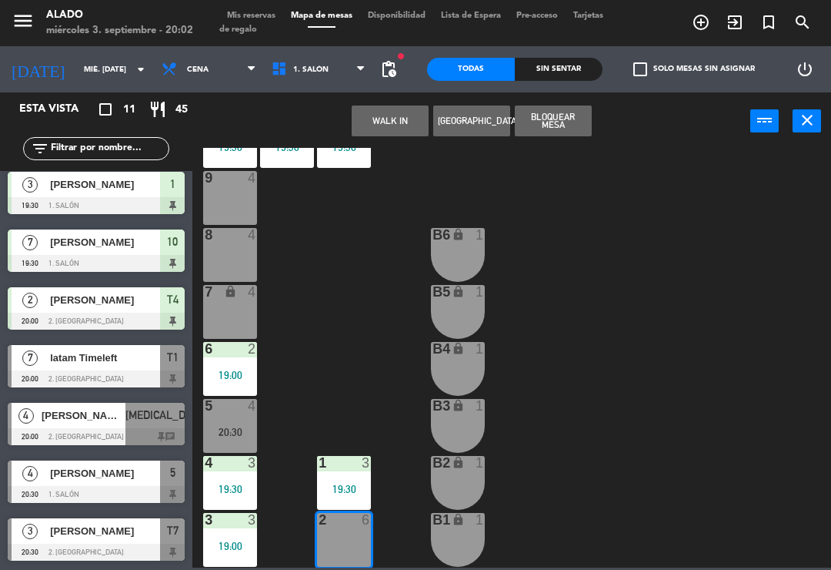
click at [399, 124] on button "WALK IN" at bounding box center [390, 120] width 77 height 31
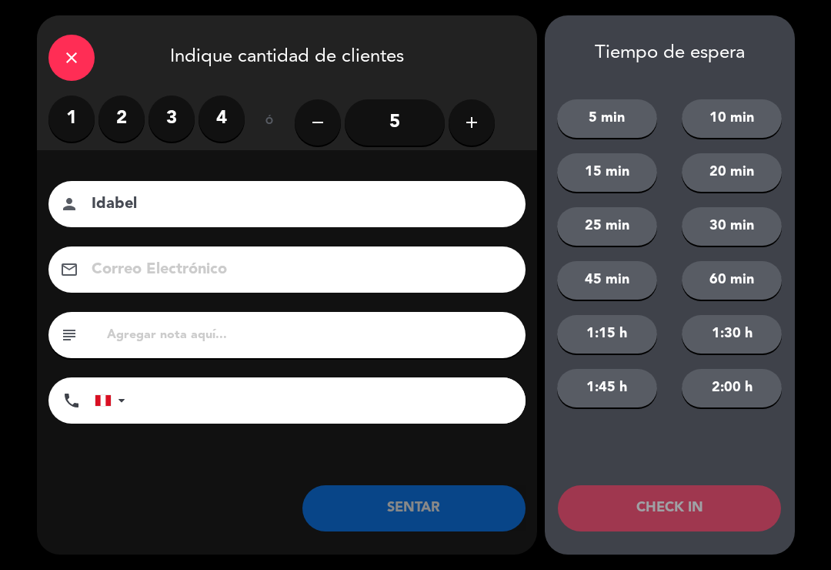
type input "Idabel"
click at [463, 126] on icon "add" at bounding box center [472, 122] width 18 height 18
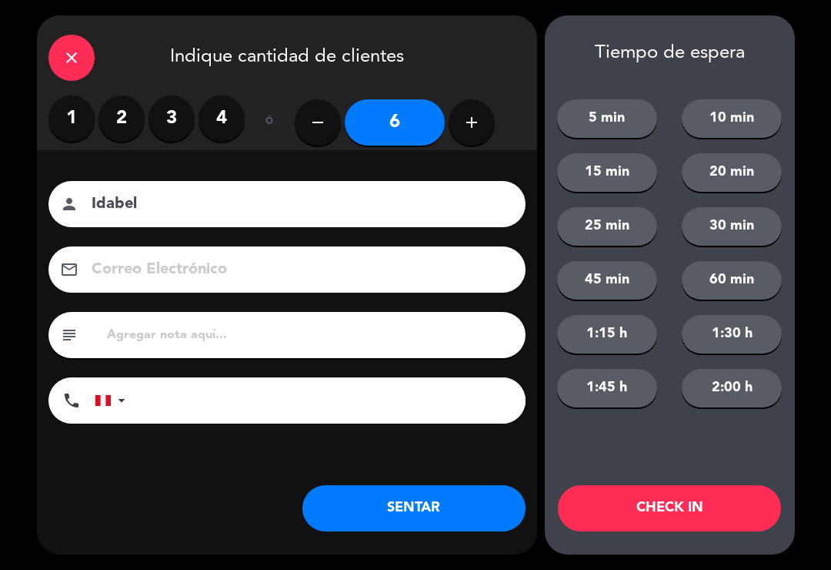
click at [414, 493] on button "SENTAR" at bounding box center [414, 508] width 223 height 46
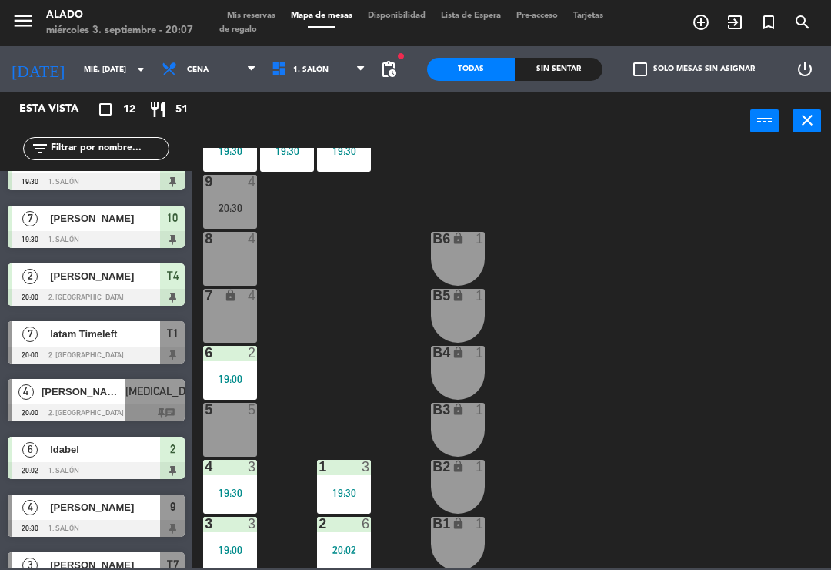
scroll to position [53, 0]
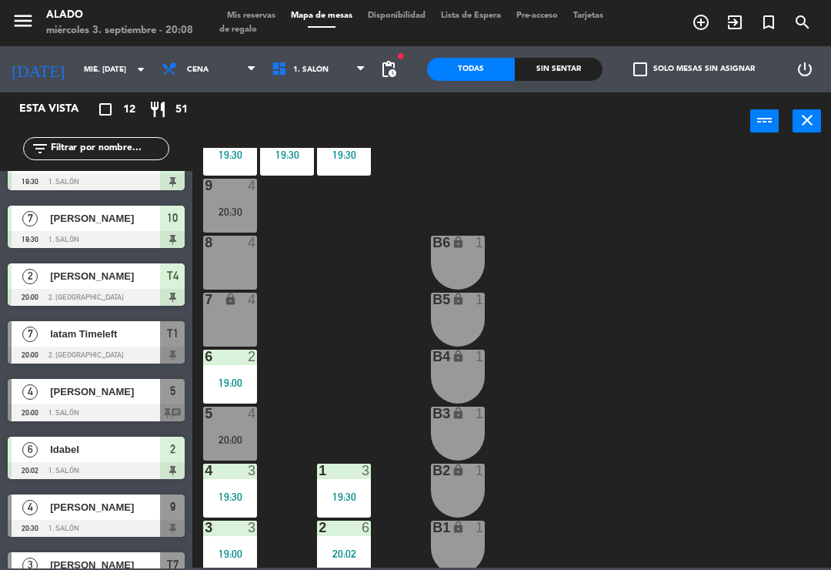
click at [240, 439] on div "20:00" at bounding box center [230, 439] width 54 height 11
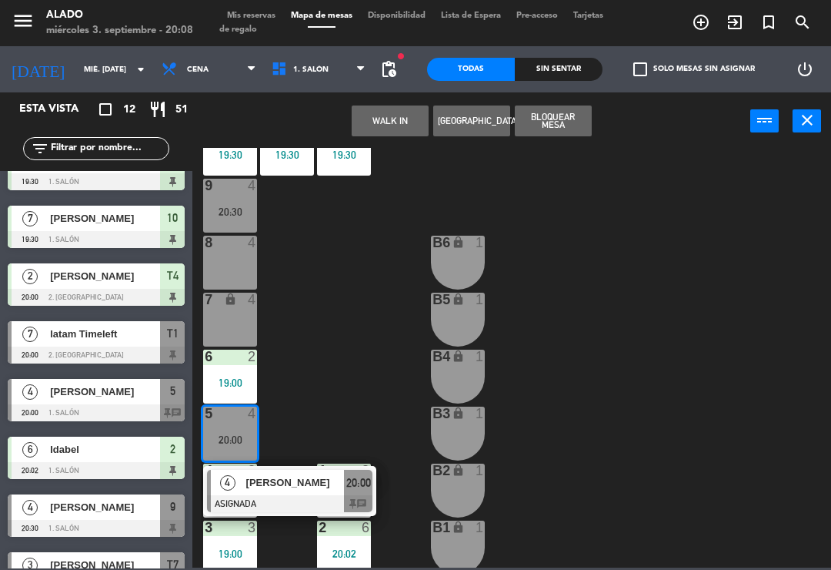
click at [282, 490] on span "[PERSON_NAME]" at bounding box center [295, 482] width 99 height 16
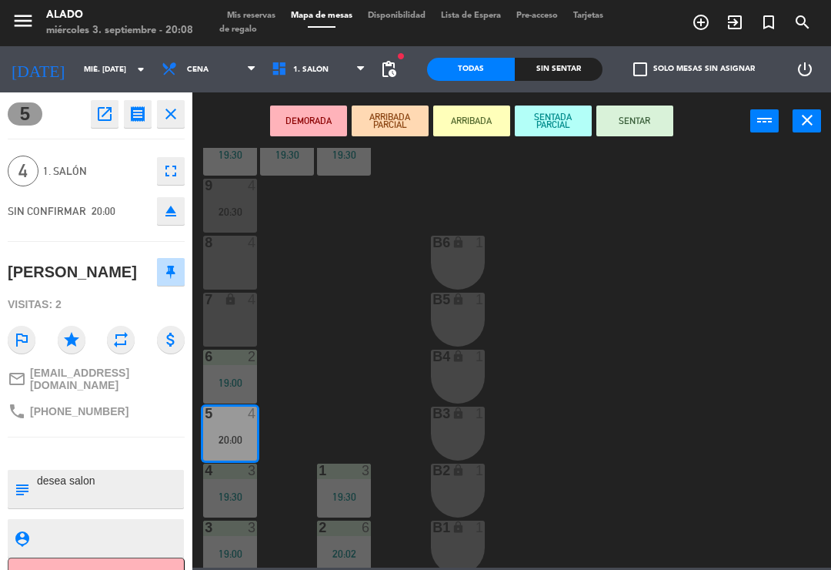
click at [650, 119] on button "SENTAR" at bounding box center [635, 120] width 77 height 31
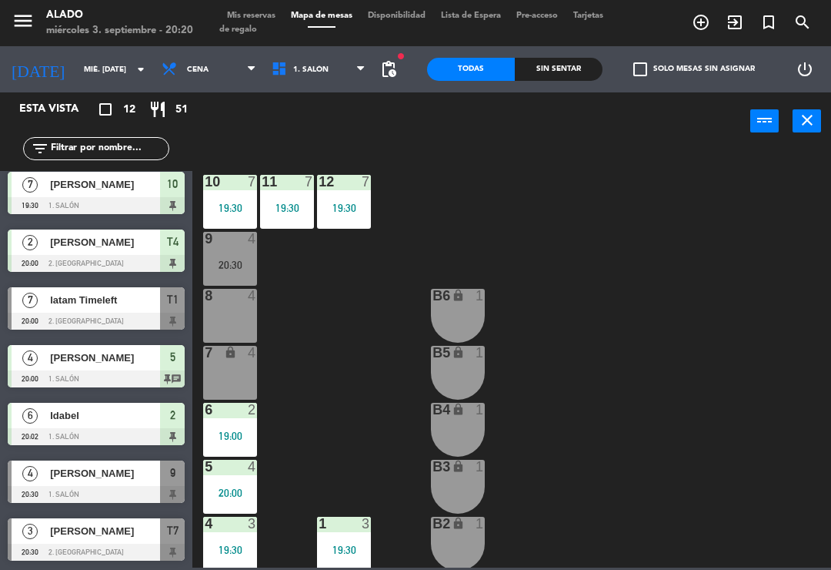
scroll to position [296, 0]
click at [333, 71] on span "1. Salón" at bounding box center [319, 69] width 110 height 34
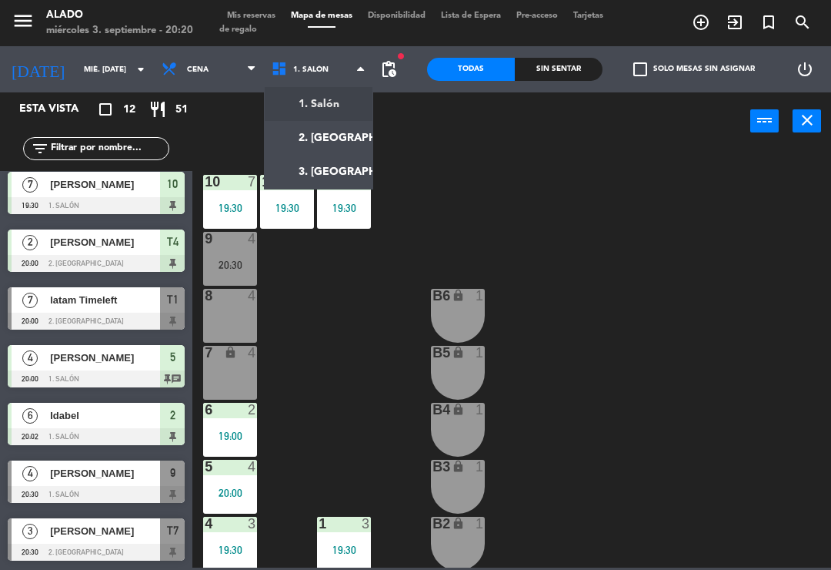
click at [344, 136] on ng-component "menu Alado miércoles 3. septiembre - 20:20 Mis reservas Mapa de mesas Disponibi…" at bounding box center [415, 283] width 831 height 567
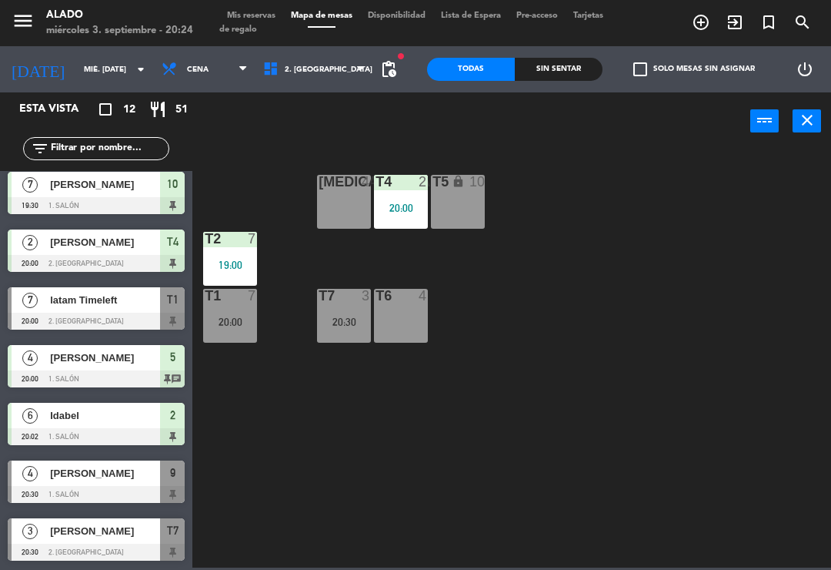
click at [349, 69] on span "2. [GEOGRAPHIC_DATA]" at bounding box center [315, 69] width 118 height 34
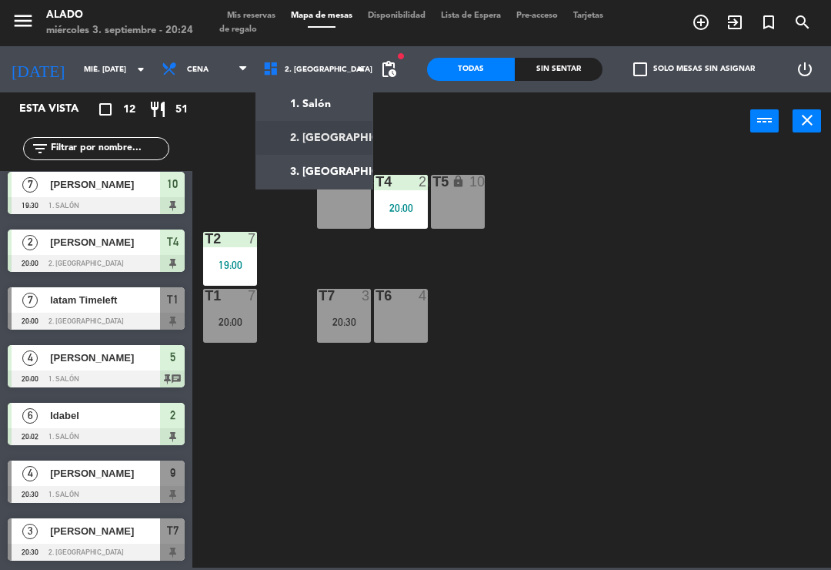
click at [331, 104] on ng-component "menu Alado miércoles 3. septiembre - 20:24 Mis reservas Mapa de mesas Disponibi…" at bounding box center [415, 283] width 831 height 567
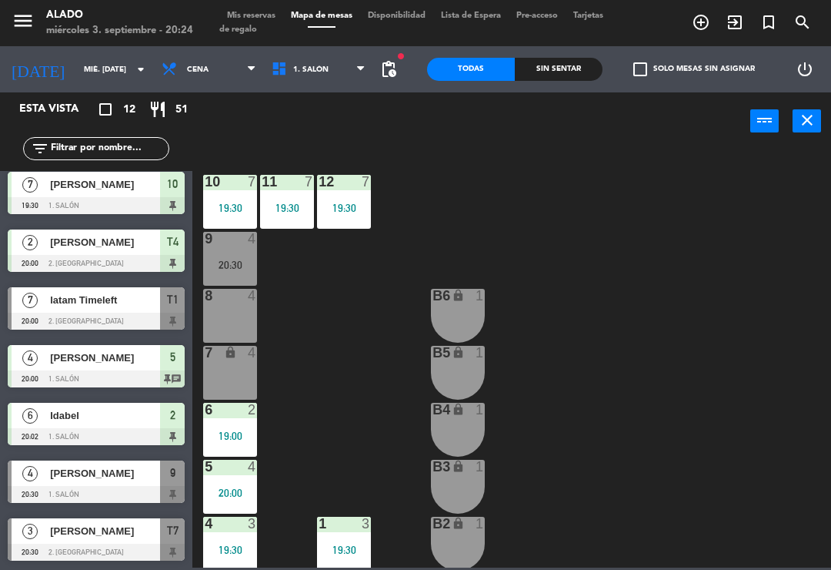
click at [346, 65] on span "1. Salón" at bounding box center [319, 69] width 110 height 34
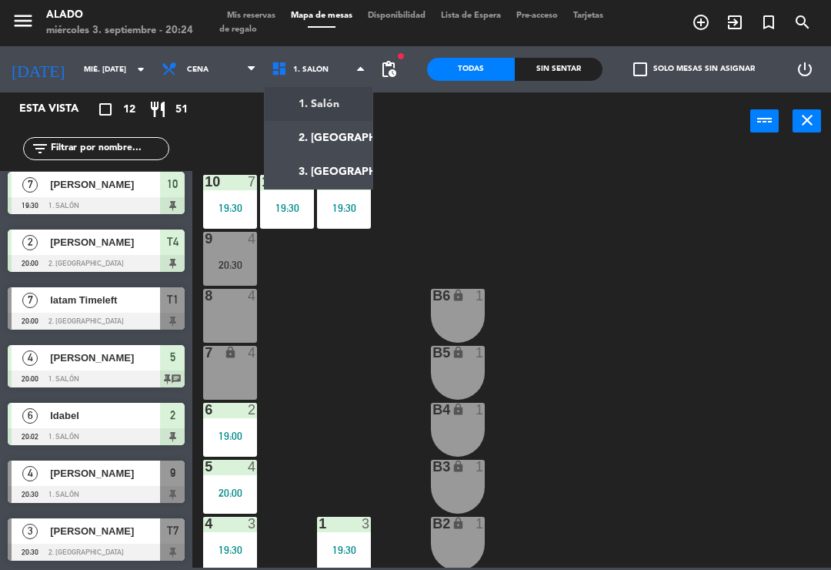
click at [340, 137] on ng-component "menu Alado miércoles 3. septiembre - 20:24 Mis reservas Mapa de mesas Disponibi…" at bounding box center [415, 283] width 831 height 567
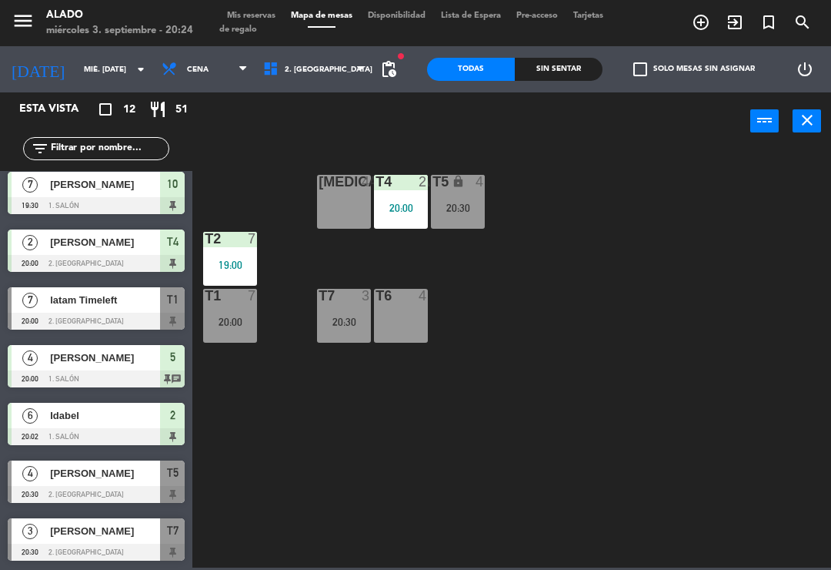
click at [349, 443] on div "[MEDICAL_DATA] 4 T4 2 20:00 T5 lock 4 20:30 T2 7 19:00 T7 3 20:30 T6 4 T1 7 20:…" at bounding box center [516, 358] width 630 height 420
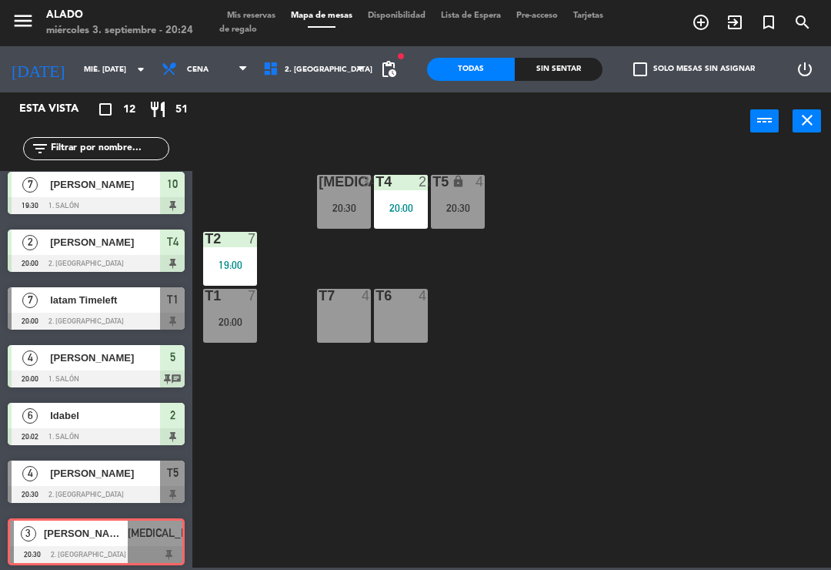
click at [363, 202] on div "20:30" at bounding box center [344, 207] width 54 height 11
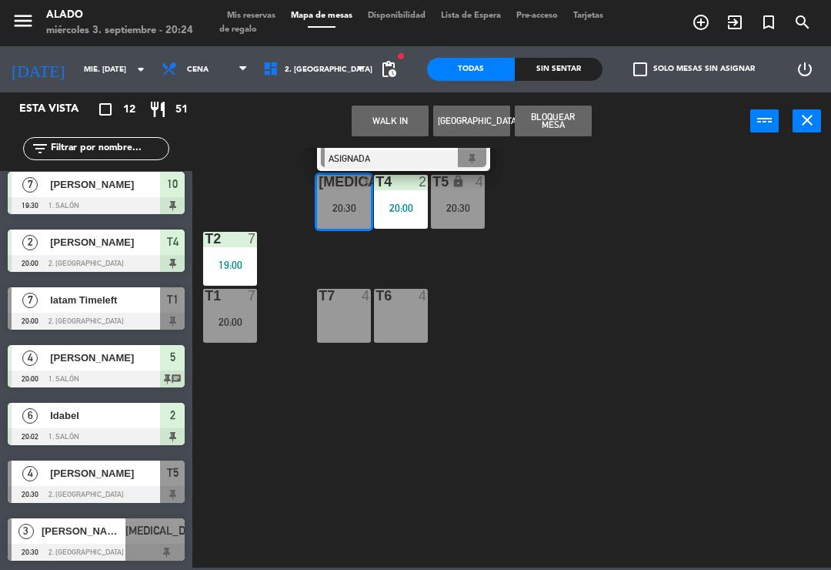
click at [420, 164] on div at bounding box center [403, 158] width 165 height 17
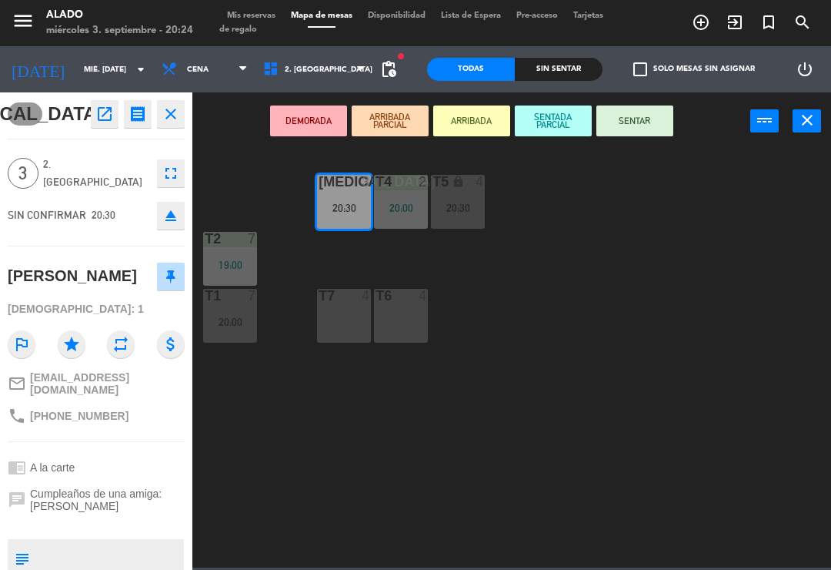
click at [636, 114] on button "SENTAR" at bounding box center [635, 120] width 77 height 31
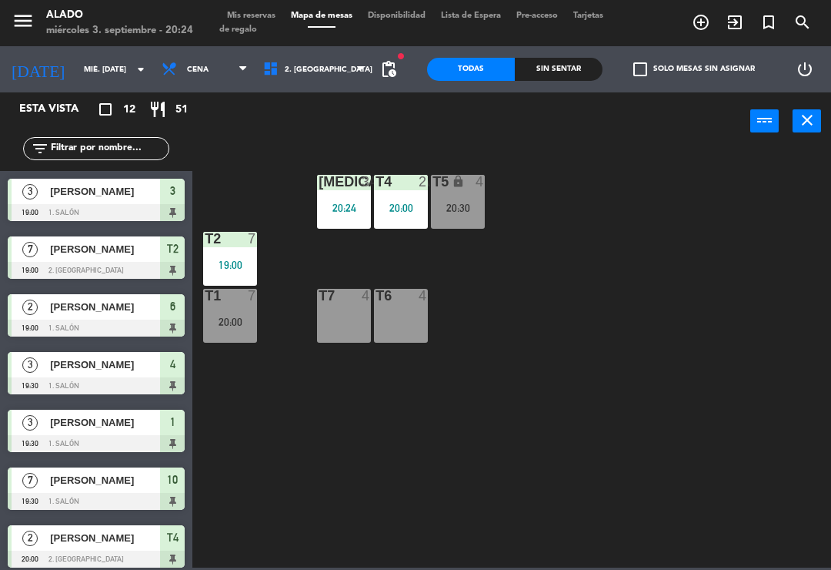
scroll to position [192, 0]
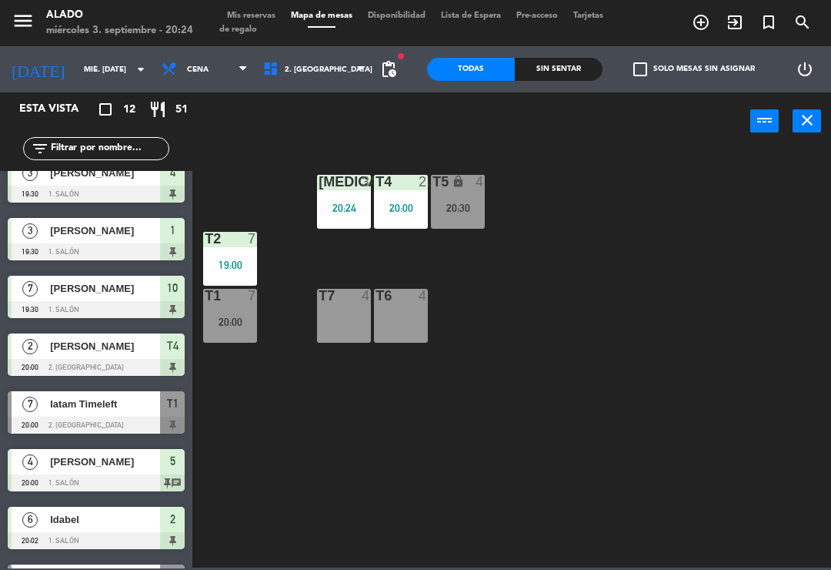
click at [457, 202] on div "20:30" at bounding box center [458, 207] width 54 height 11
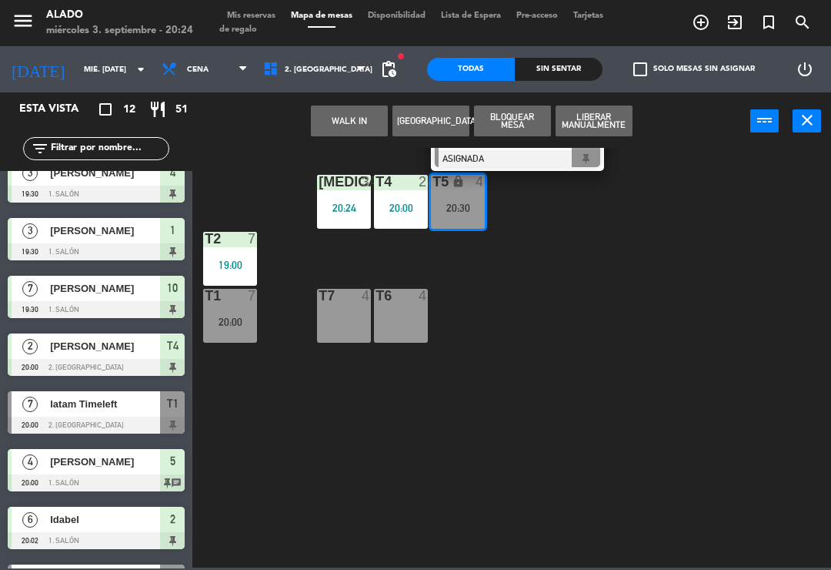
click at [533, 158] on div at bounding box center [517, 158] width 165 height 17
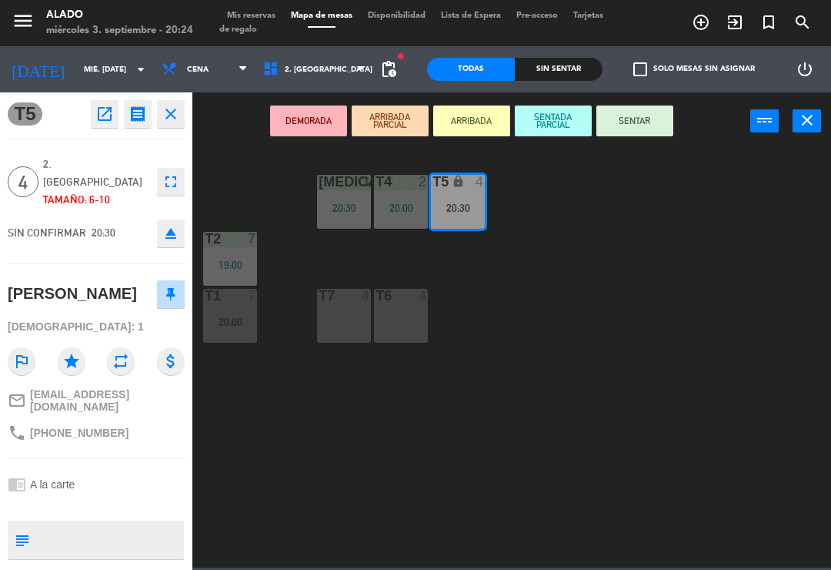
click at [645, 113] on button "SENTAR" at bounding box center [635, 120] width 77 height 31
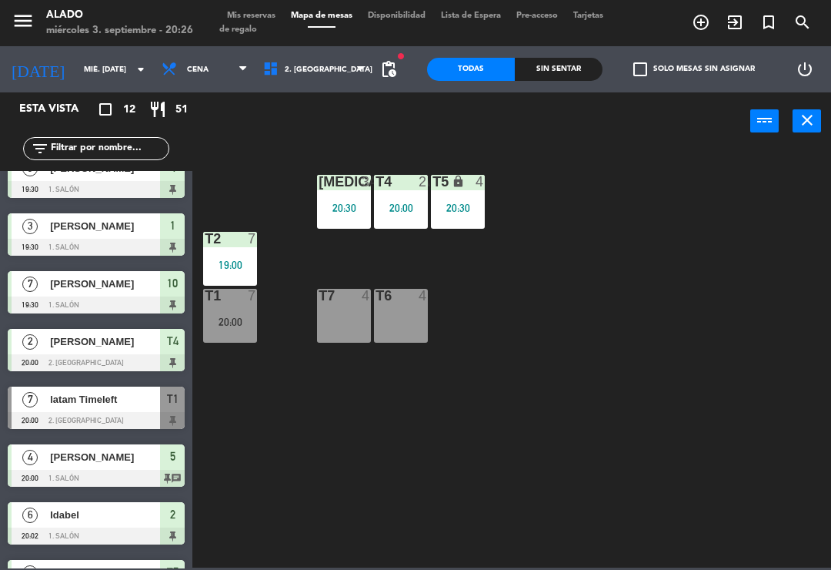
scroll to position [202, 0]
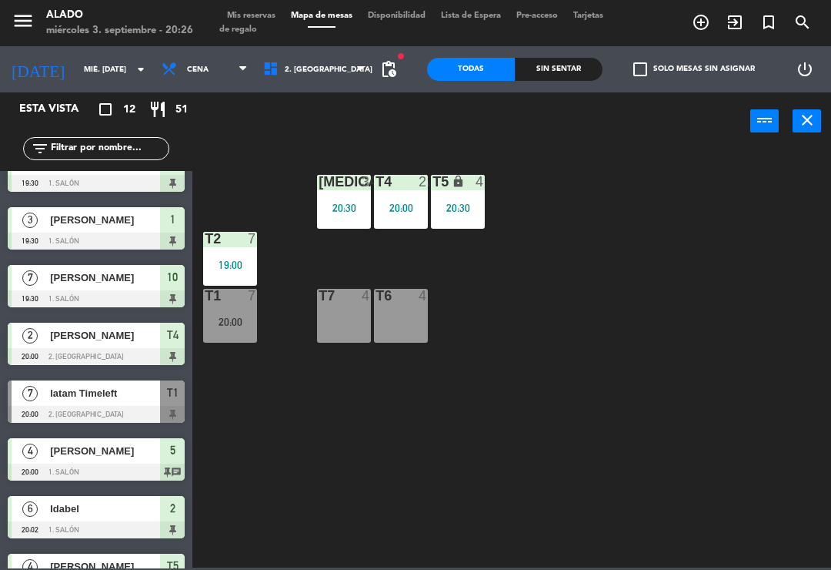
click at [148, 388] on span "latam Timeleft" at bounding box center [105, 393] width 110 height 16
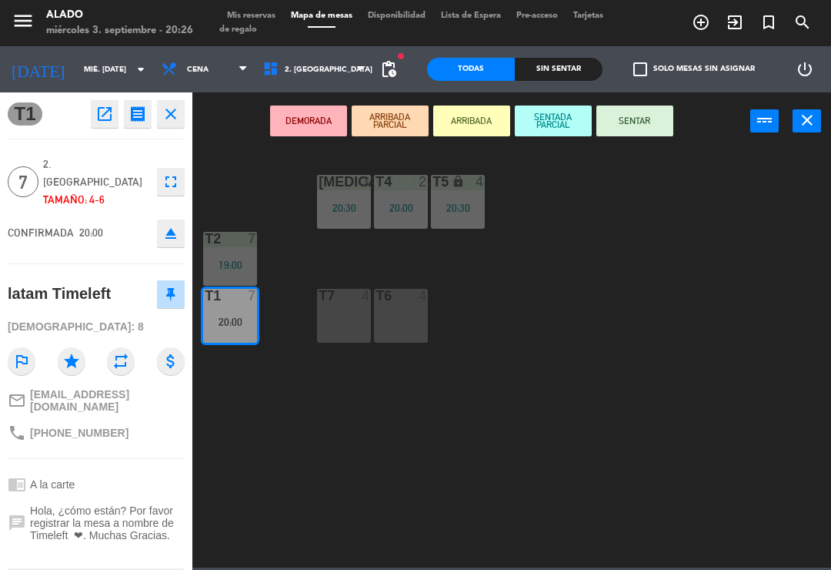
click at [654, 130] on button "SENTAR" at bounding box center [635, 120] width 77 height 31
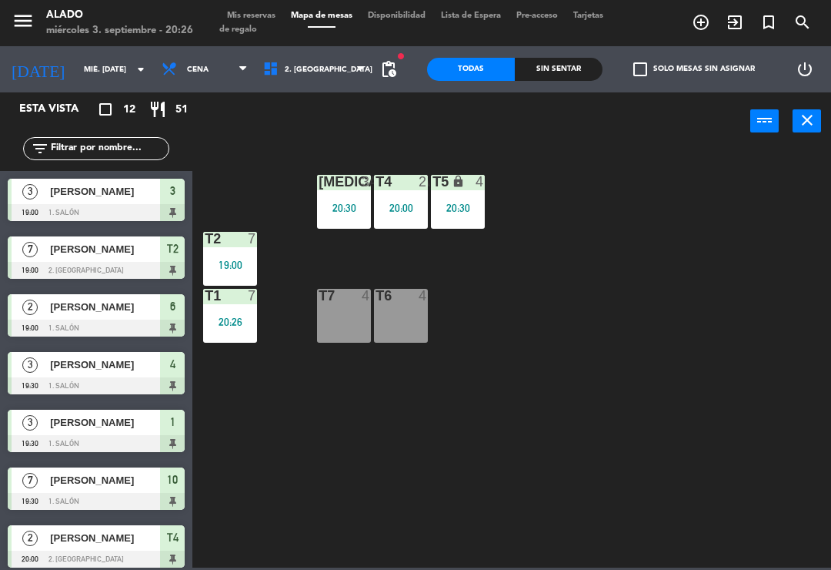
scroll to position [0, 0]
click at [250, 245] on div "7" at bounding box center [252, 239] width 9 height 14
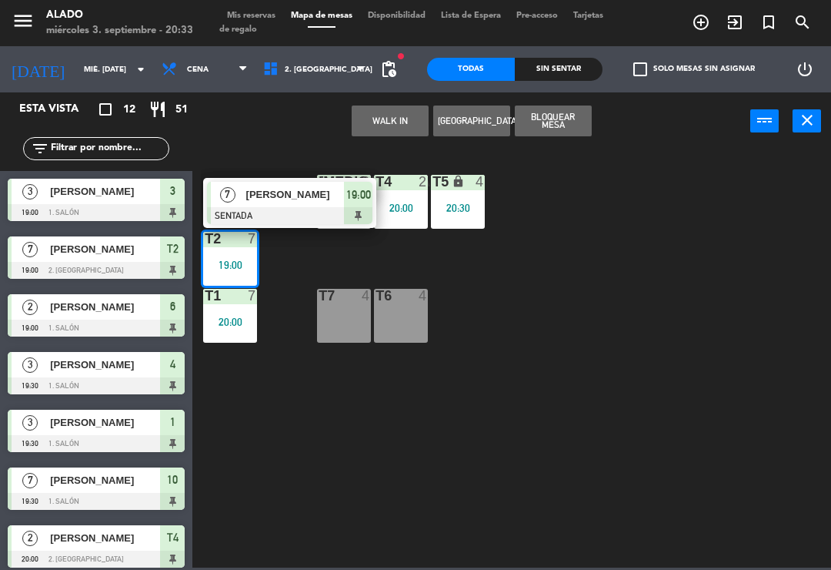
click at [291, 196] on span "[PERSON_NAME]" at bounding box center [295, 194] width 99 height 16
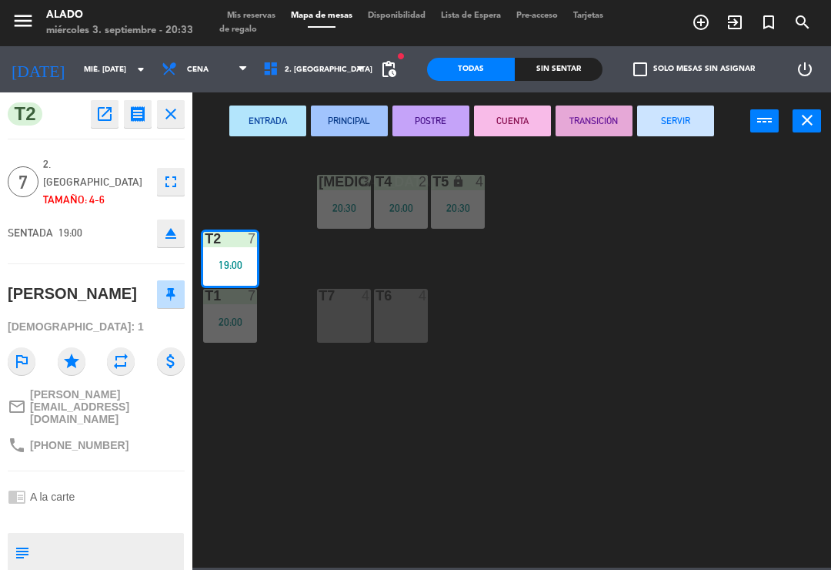
click at [690, 125] on button "SERVIR" at bounding box center [675, 120] width 77 height 31
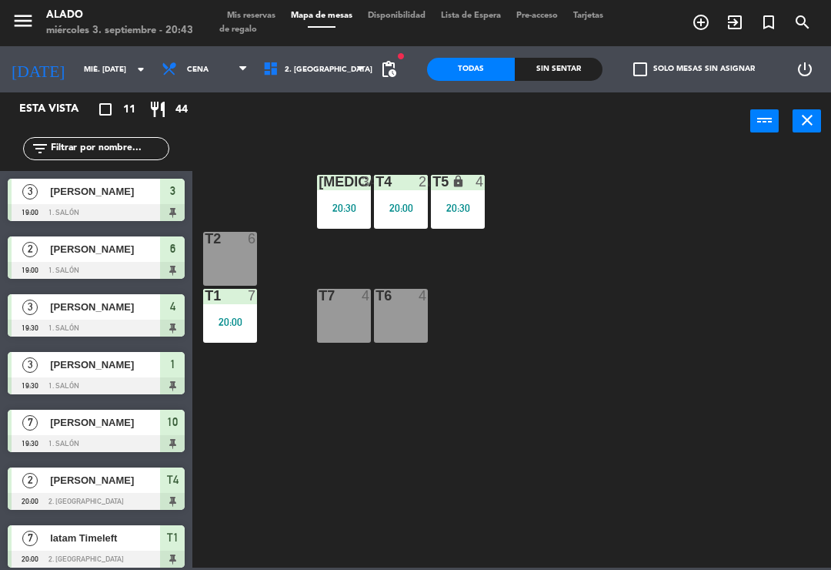
click at [337, 79] on span "2. [GEOGRAPHIC_DATA]" at bounding box center [315, 69] width 118 height 34
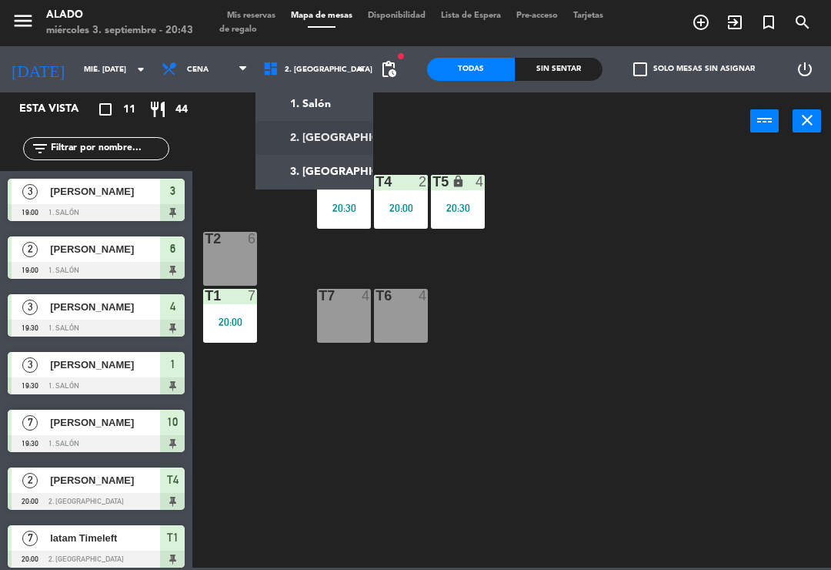
click at [326, 118] on ng-component "menu Alado miércoles 3. septiembre - 20:43 Mis reservas Mapa de mesas Disponibi…" at bounding box center [415, 283] width 831 height 567
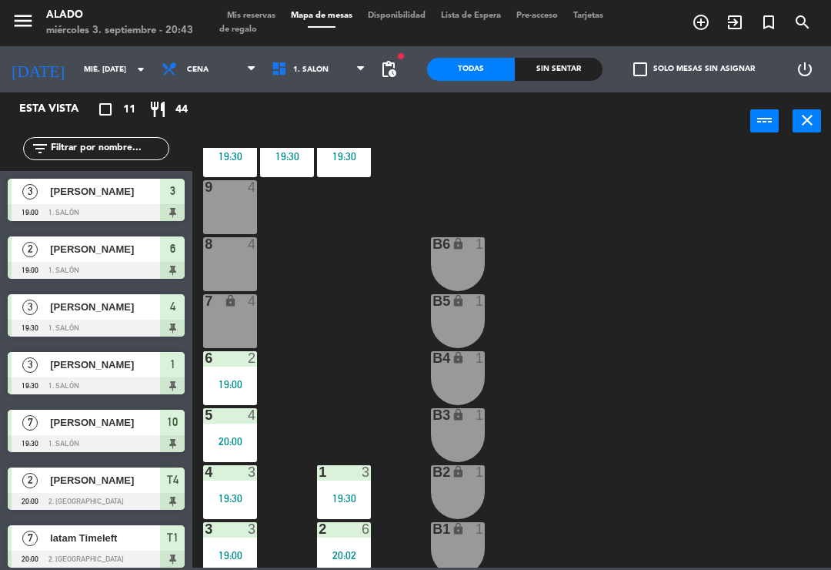
scroll to position [55, 0]
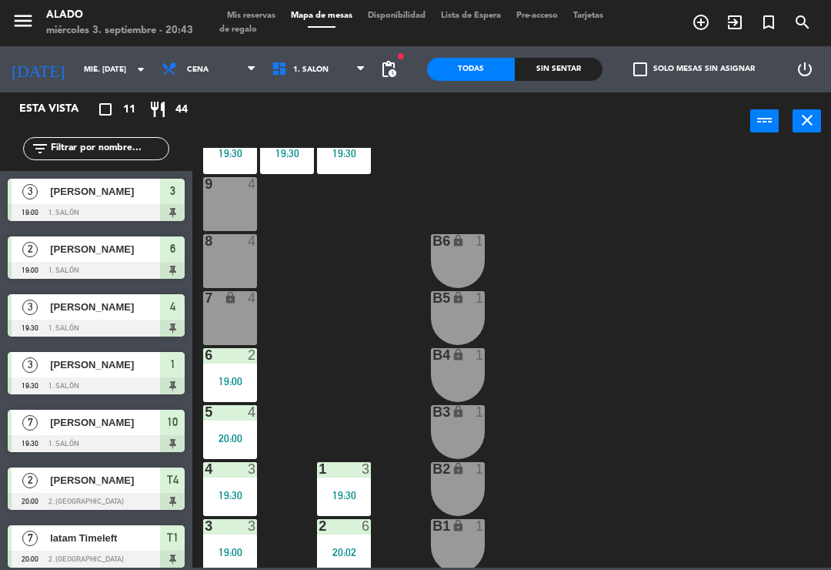
click at [246, 550] on div "19:00" at bounding box center [230, 552] width 54 height 11
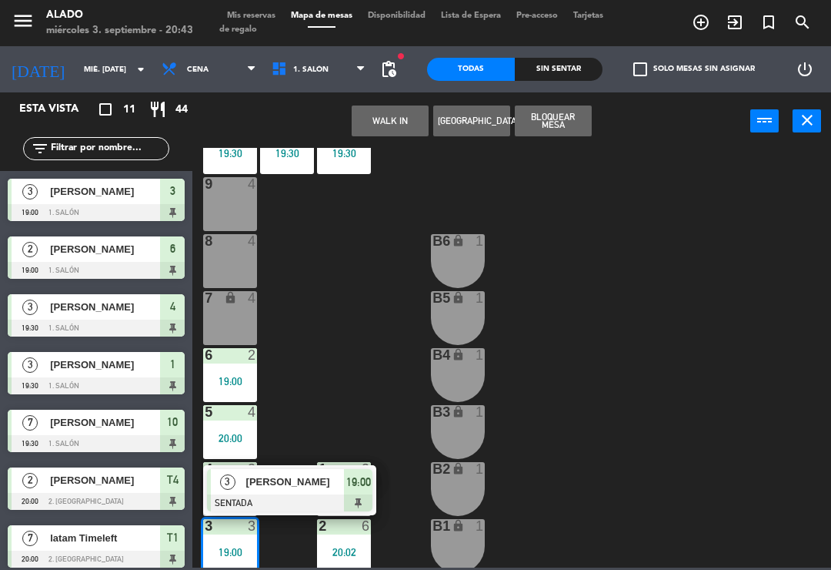
click at [299, 485] on span "[PERSON_NAME]" at bounding box center [295, 481] width 99 height 16
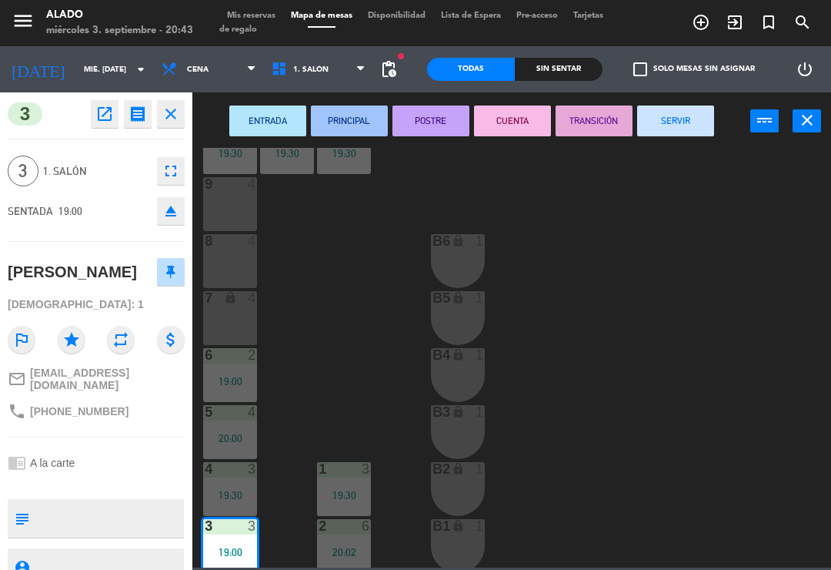
click at [671, 125] on button "SERVIR" at bounding box center [675, 120] width 77 height 31
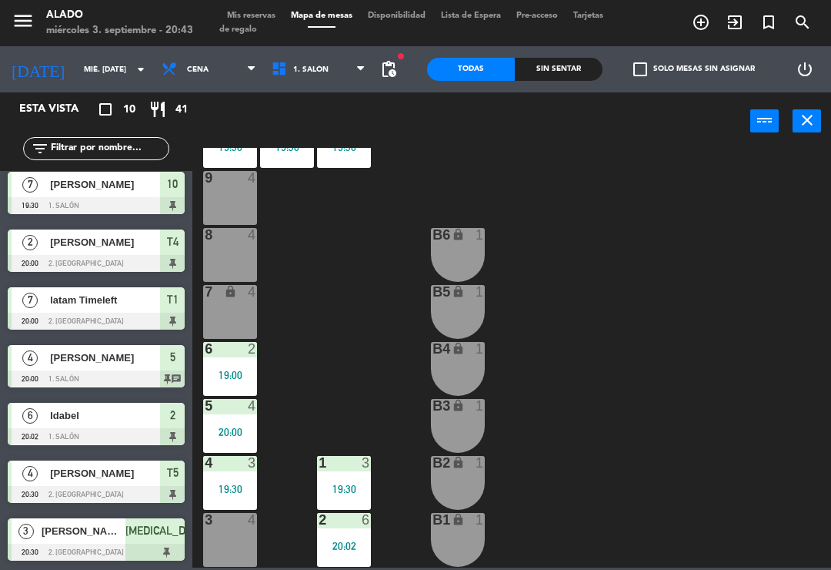
scroll to position [180, 0]
click at [245, 359] on div "6 2 19:00" at bounding box center [230, 369] width 54 height 54
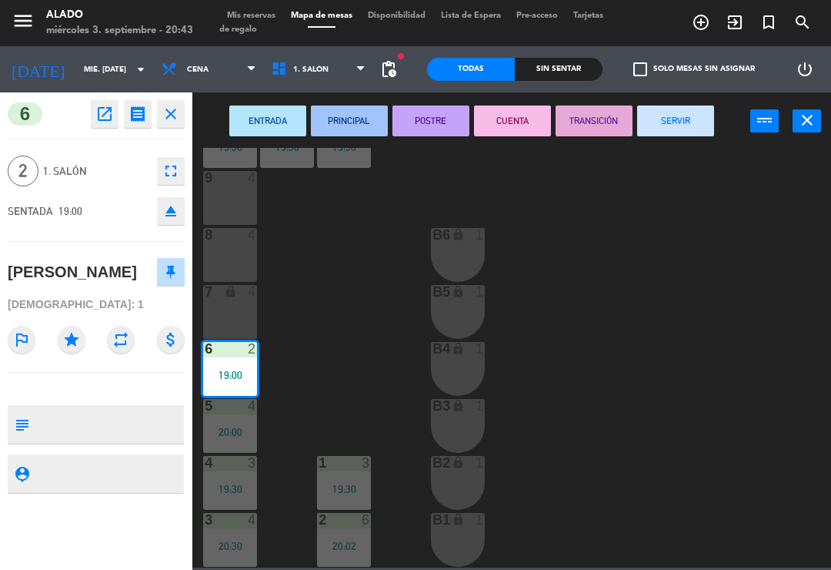
click at [687, 126] on button "SERVIR" at bounding box center [675, 120] width 77 height 31
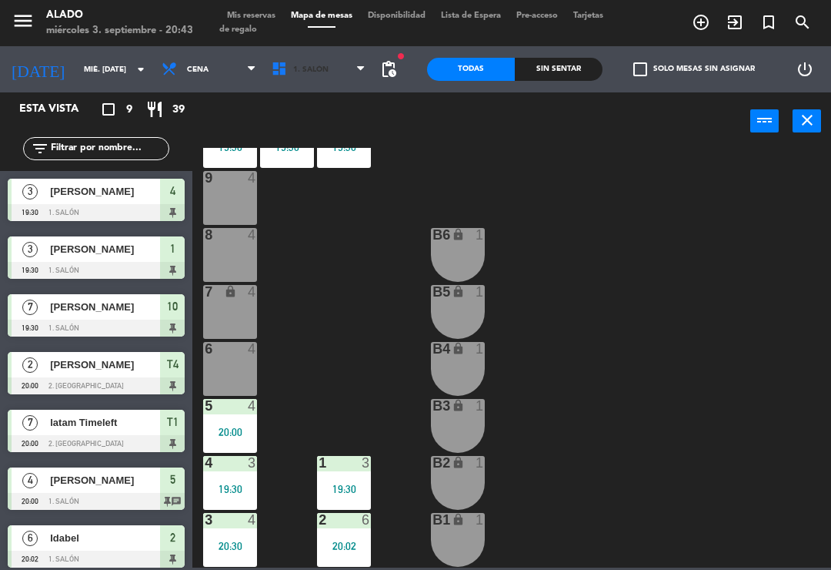
click at [336, 60] on span "1. Salón" at bounding box center [319, 69] width 110 height 34
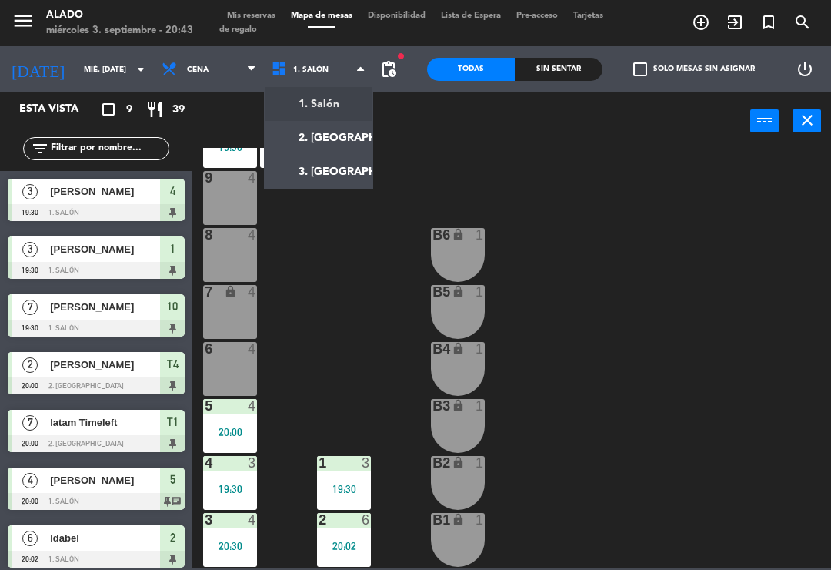
click at [346, 135] on ng-component "menu Alado miércoles 3. septiembre - 20:43 Mis reservas Mapa de mesas Disponibi…" at bounding box center [415, 283] width 831 height 567
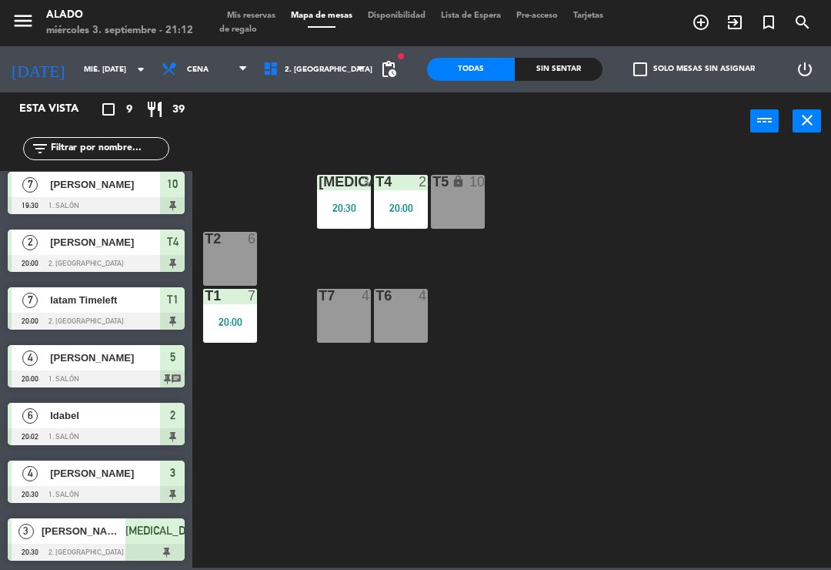
scroll to position [122, 0]
